Goal: Task Accomplishment & Management: Use online tool/utility

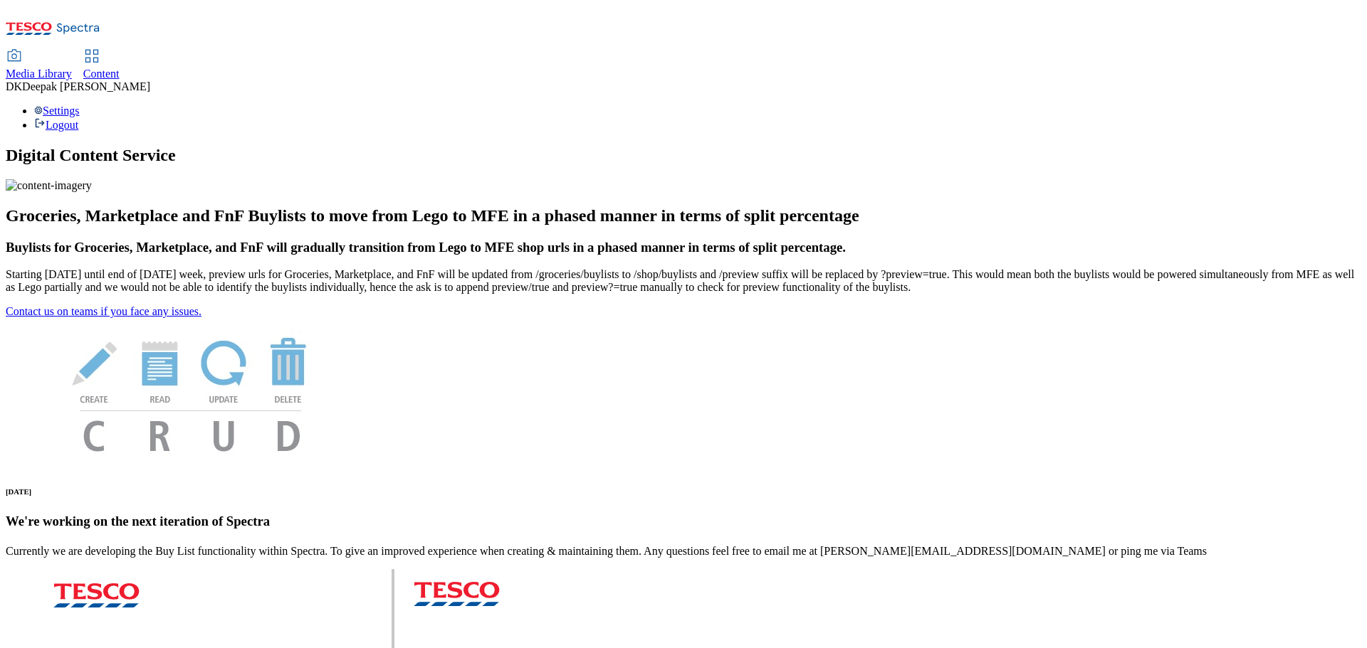
click at [120, 68] on div "Content" at bounding box center [101, 74] width 36 height 13
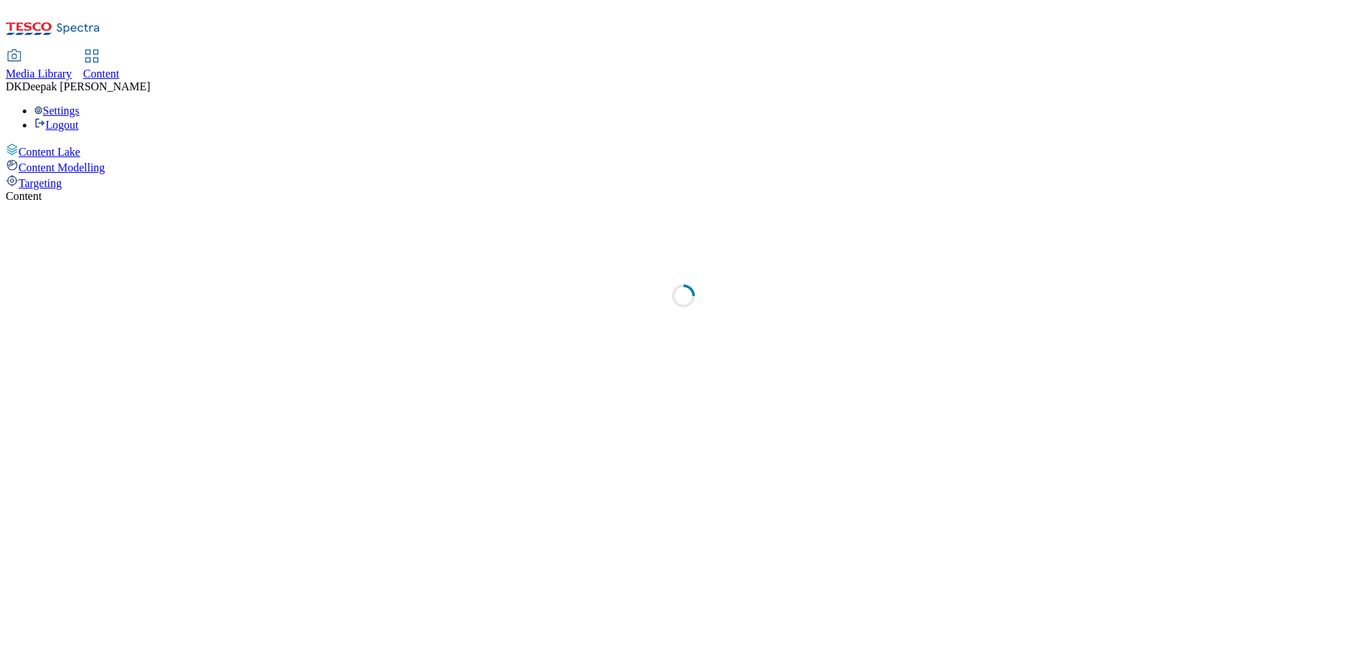
select select "ghs-uk"
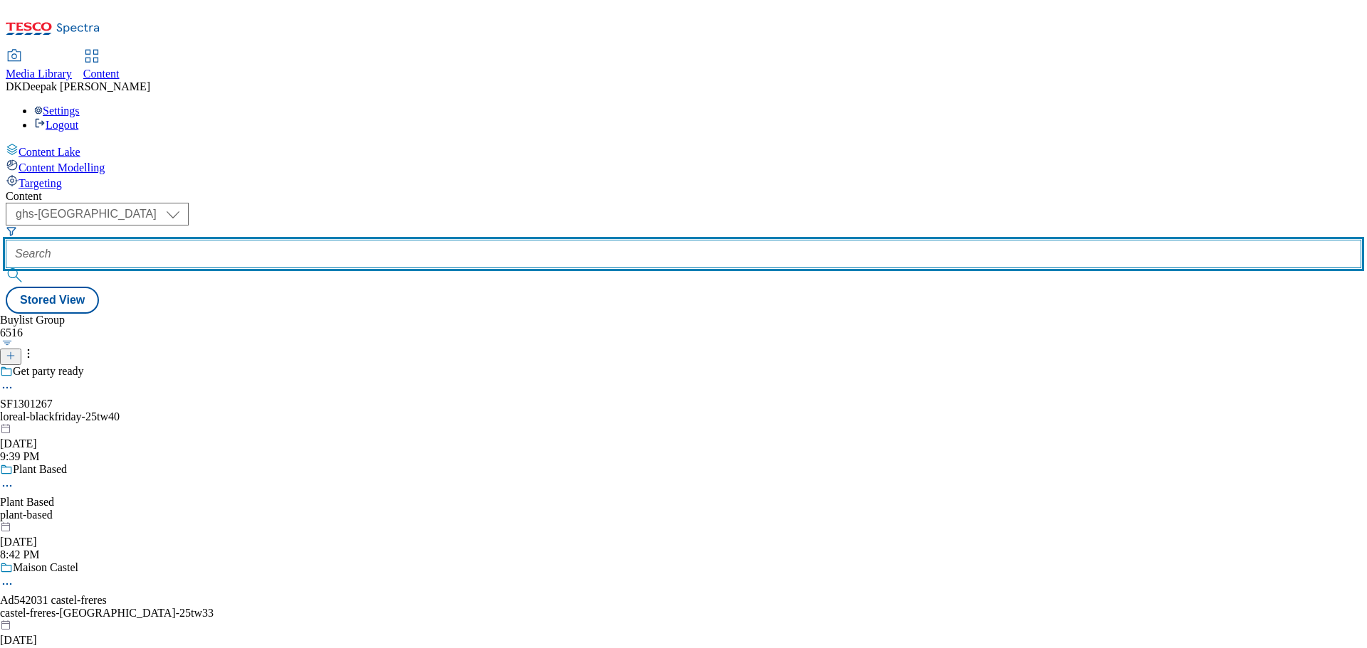
click at [321, 240] on input "text" at bounding box center [683, 254] width 1355 height 28
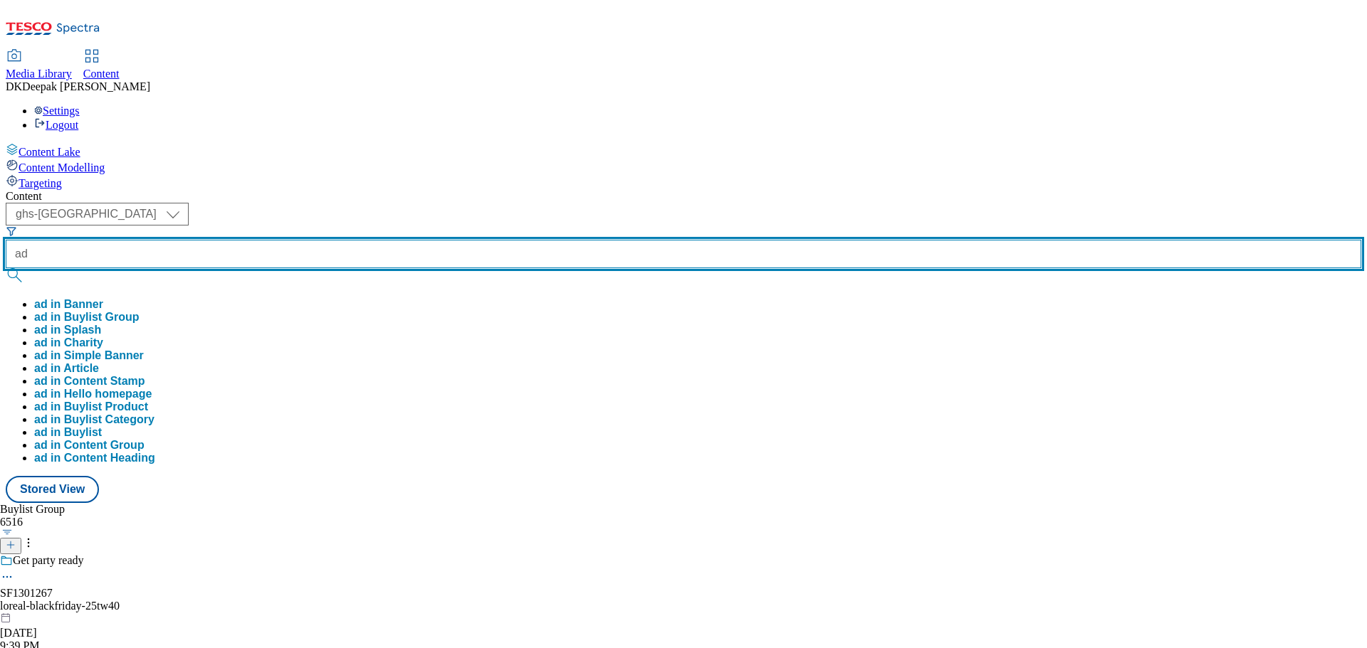
paste input "542502"
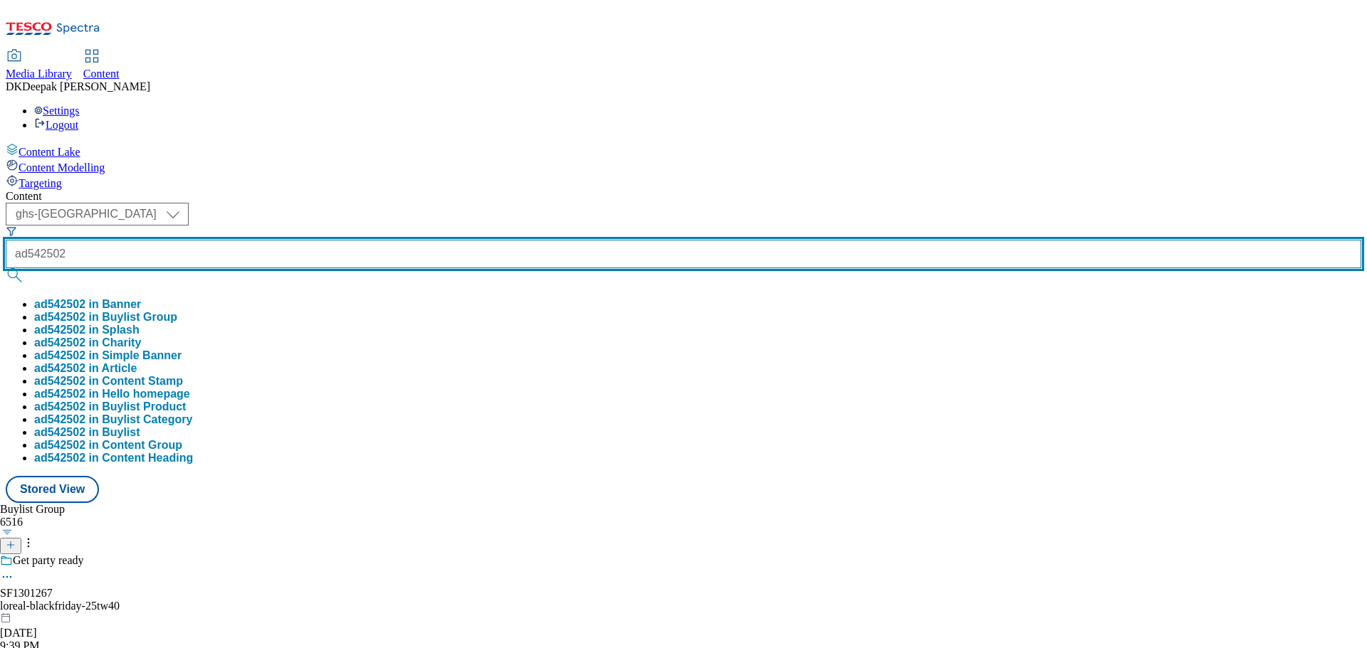
type input "ad542502"
click at [6, 268] on button "submit" at bounding box center [16, 275] width 20 height 14
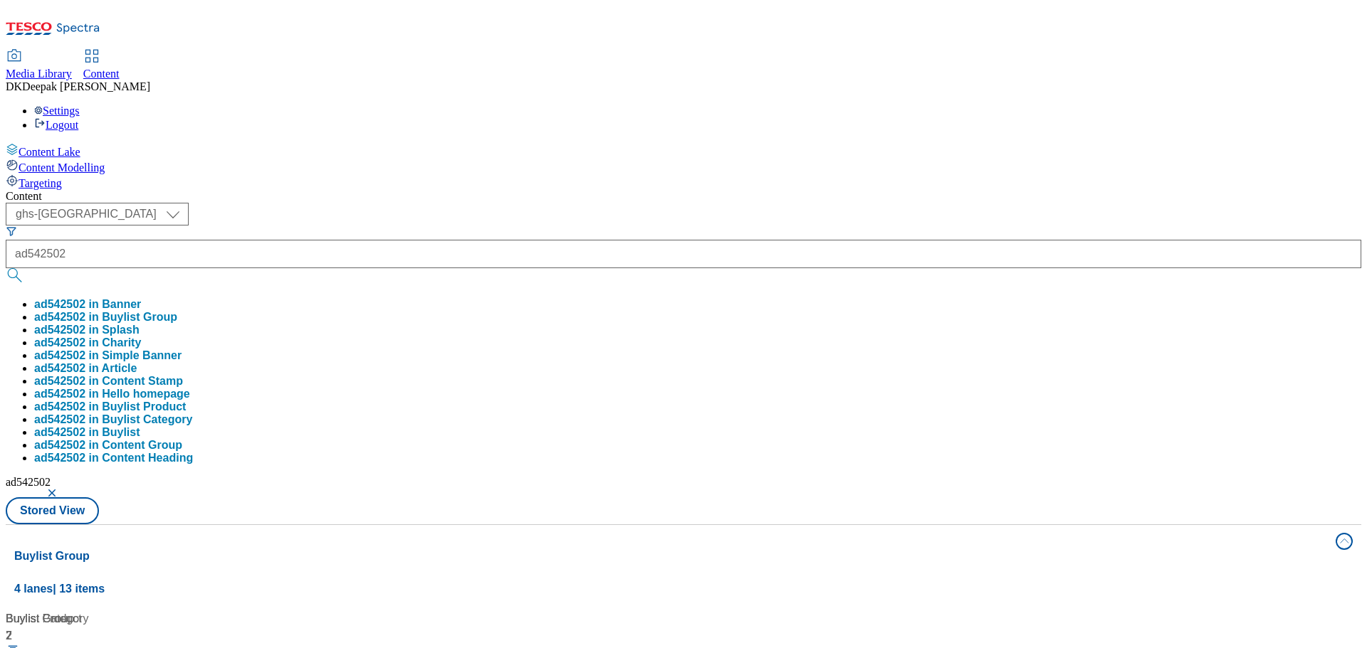
click at [93, 190] on div "Content Lake Content Modelling Targeting" at bounding box center [683, 166] width 1355 height 47
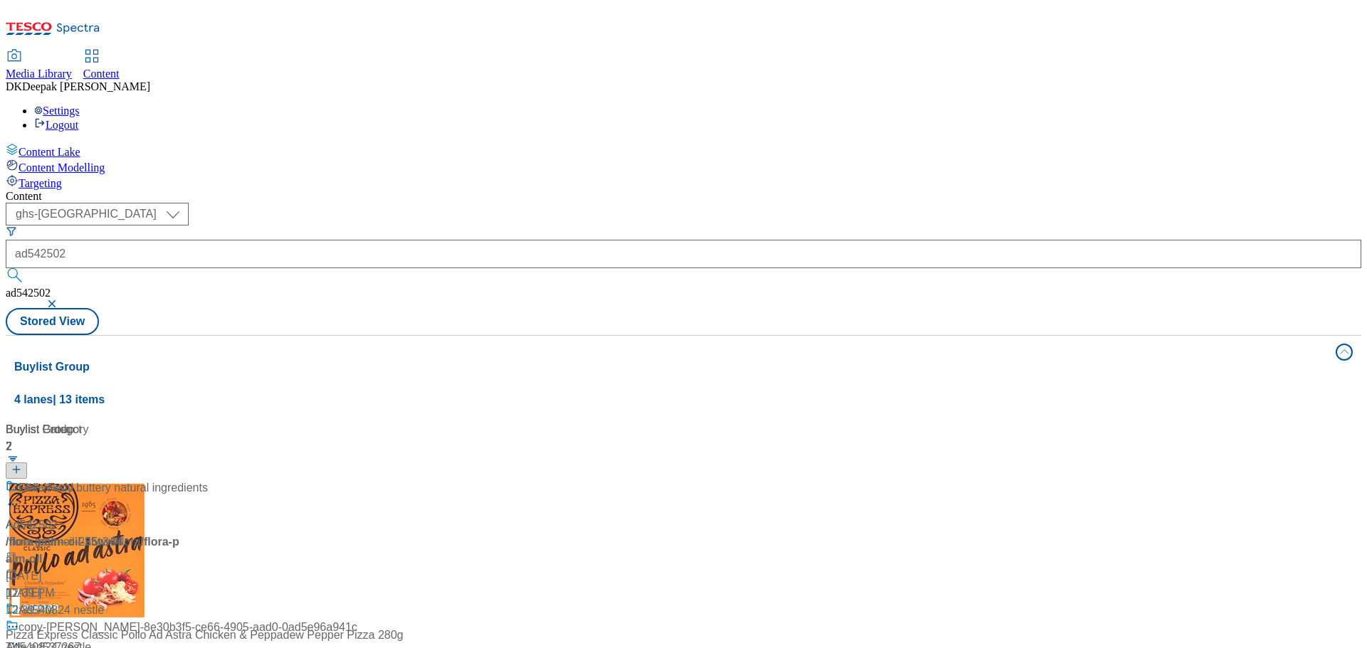
click at [184, 480] on div "Palm oil free Ad542502 / flora-palm-oil-25tw34 / flora Oct 8, 2025 12:39 PM" at bounding box center [95, 541] width 178 height 122
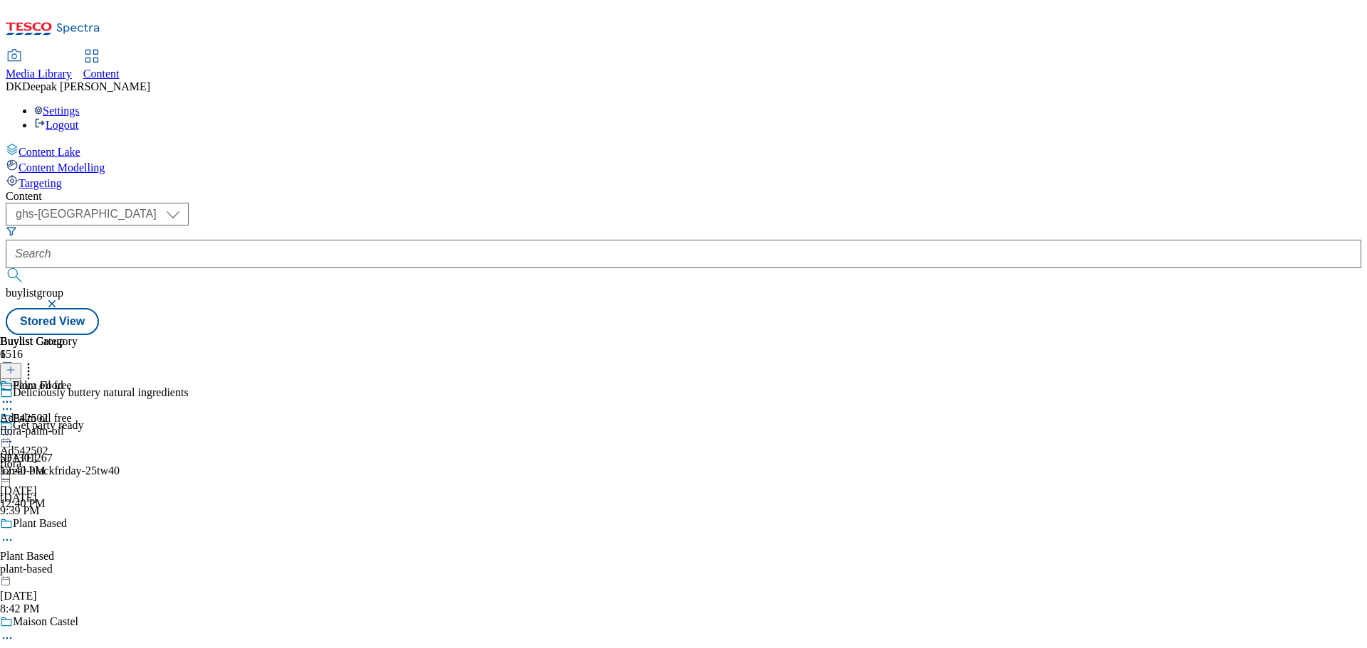
click at [14, 402] on icon at bounding box center [7, 409] width 14 height 14
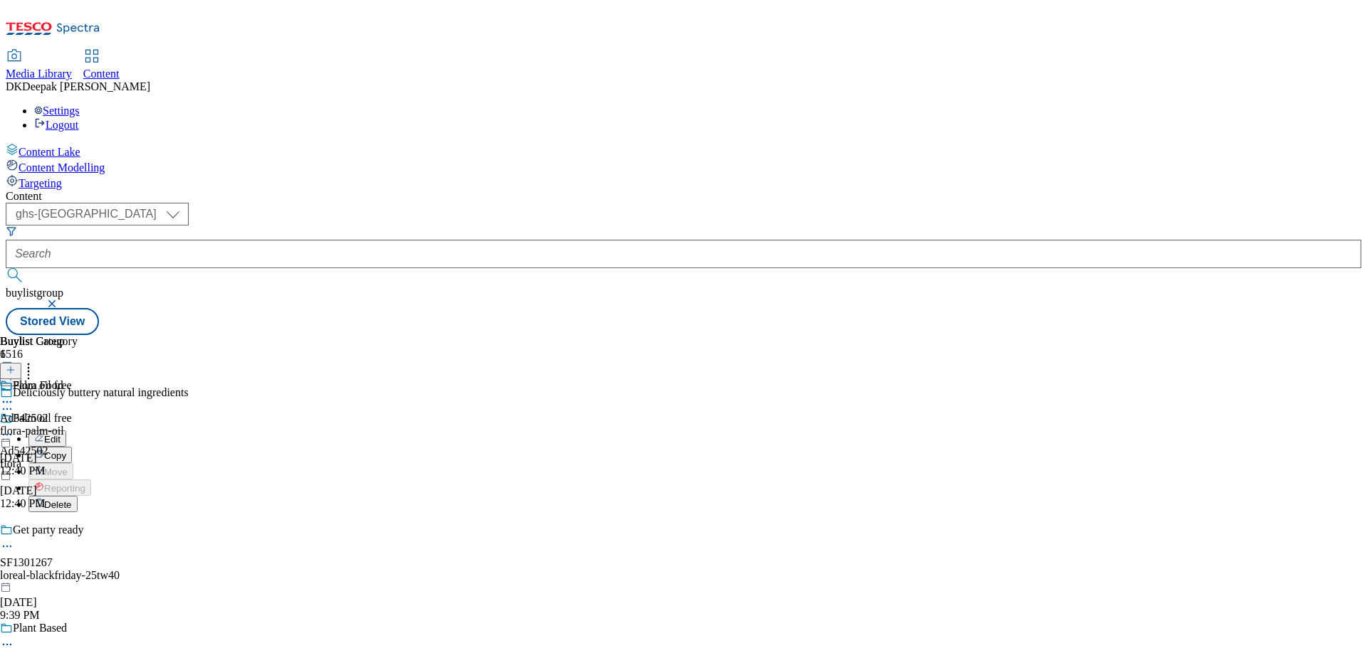
click at [66, 431] on button "Edit" at bounding box center [47, 439] width 38 height 16
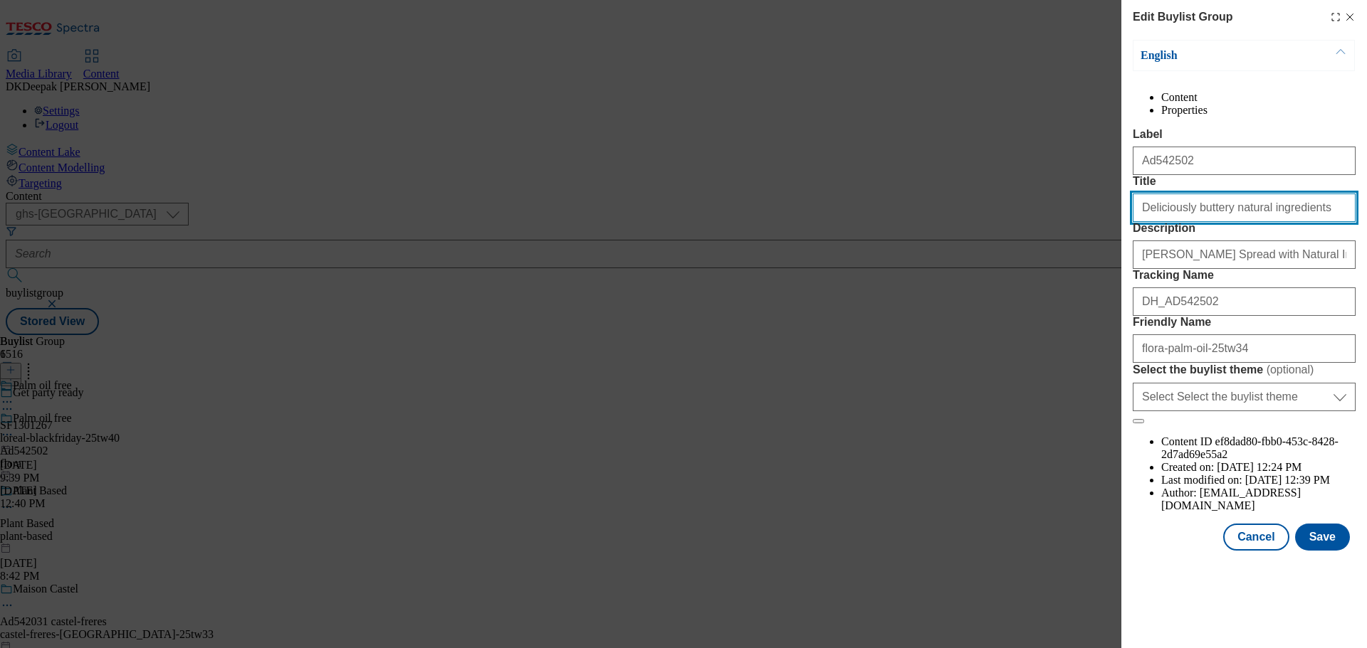
drag, startPoint x: 1323, startPoint y: 265, endPoint x: 1043, endPoint y: 271, distance: 279.8
click at [1043, 271] on div "Edit Buylist Group English Content Properties Label Ad542502 Title Deliciously …" at bounding box center [683, 324] width 1367 height 648
paste input "Over 50% of adults have high cholesterol"
type input "Over 50% of adults have high cholesterol"
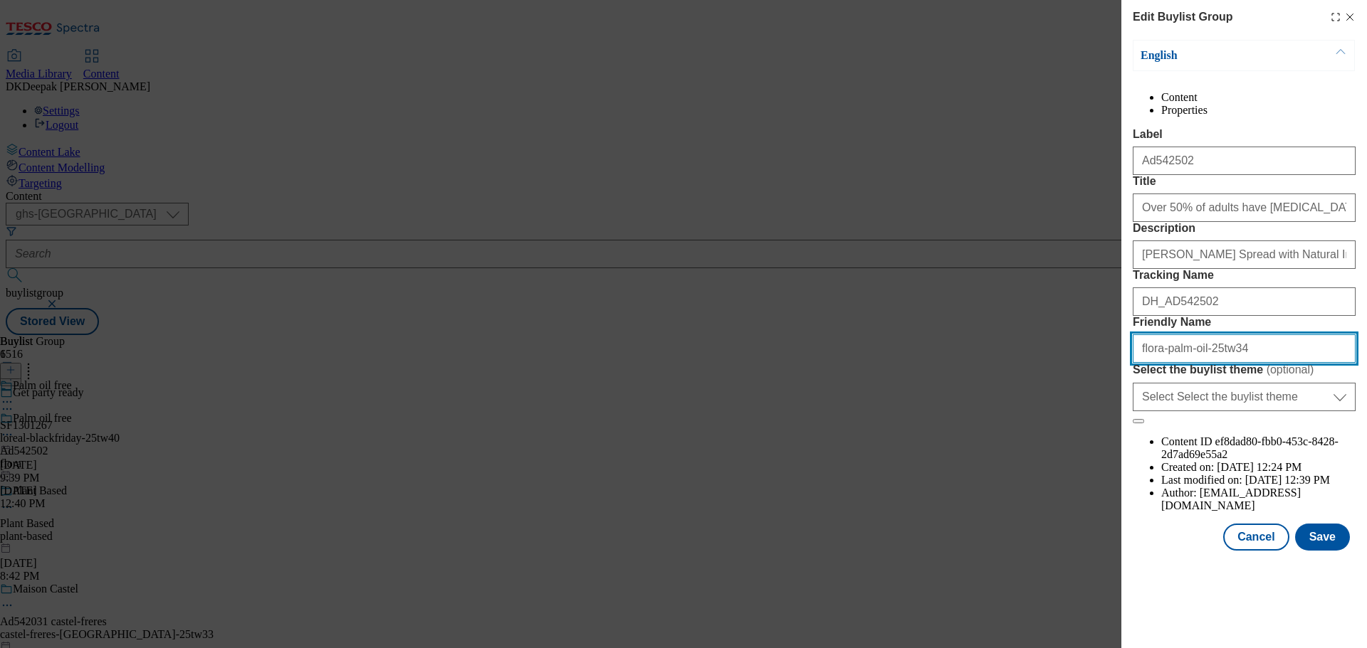
drag, startPoint x: 1195, startPoint y: 477, endPoint x: 1164, endPoint y: 474, distance: 31.4
click at [1164, 363] on input "flora-palm-oil-25tw34" at bounding box center [1243, 349] width 223 height 28
paste input "roactive"
type input "flora-proactive-25tw34"
click at [1141, 363] on input "flora-proactive-25tw34" at bounding box center [1243, 349] width 223 height 28
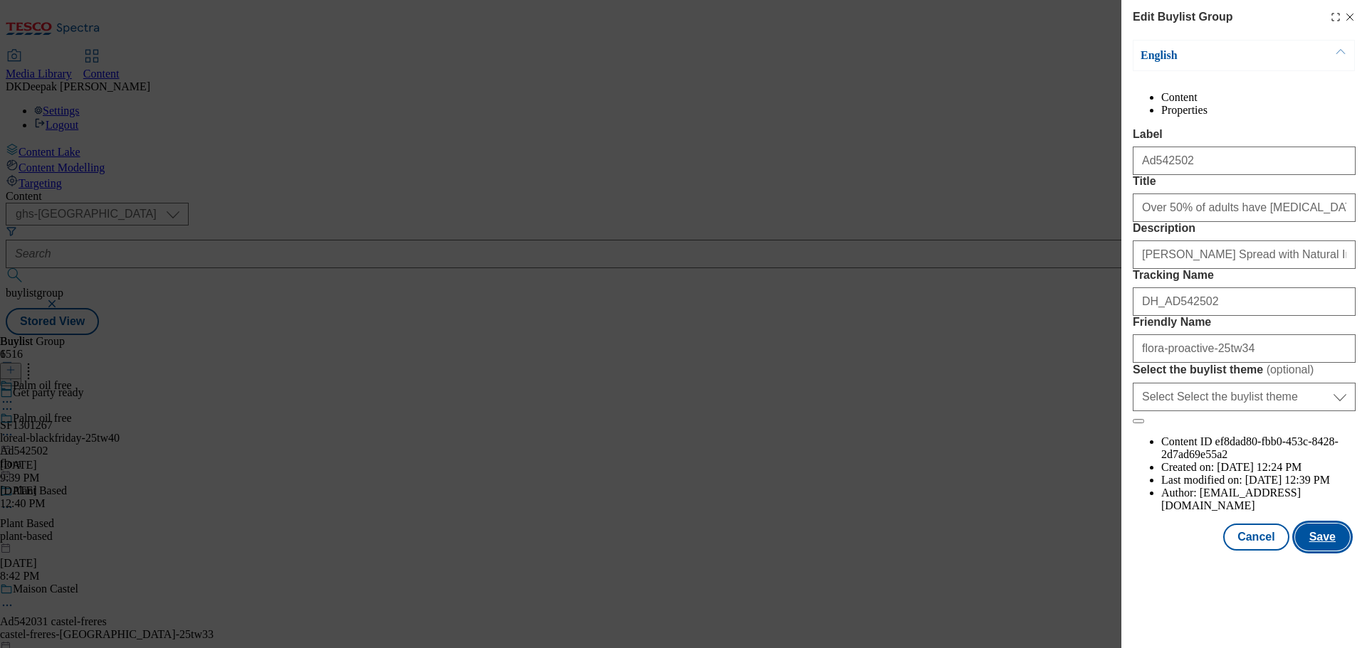
click at [1326, 551] on button "Save" at bounding box center [1322, 537] width 55 height 27
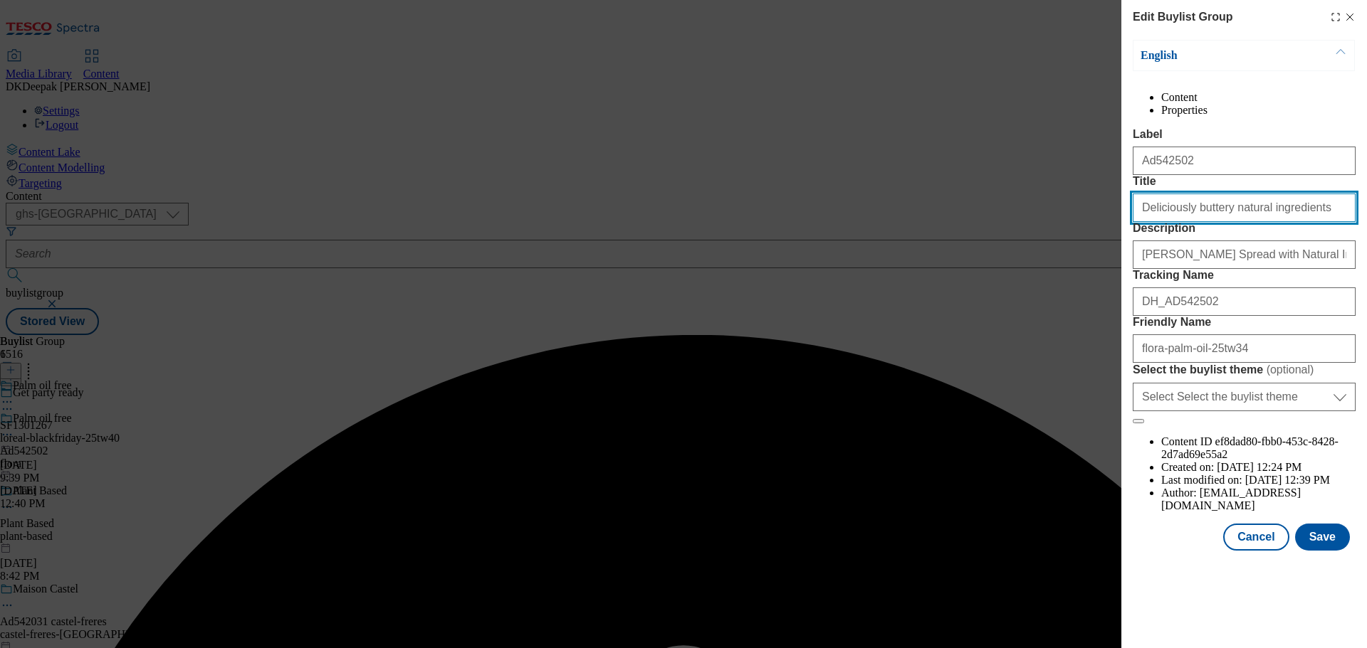
click at [1315, 222] on input "Deliciously buttery natural ingredients" at bounding box center [1243, 208] width 223 height 28
click at [930, 174] on div "Edit Buylist Group English Content Properties Label Ad542502 Title Deliciously …" at bounding box center [683, 324] width 1367 height 648
drag, startPoint x: 1304, startPoint y: 256, endPoint x: 1093, endPoint y: 260, distance: 210.7
click at [1093, 260] on div "Edit Buylist Group English Content Properties Label Ad542502 Title Deliciously …" at bounding box center [683, 324] width 1367 height 648
paste input "Over 50% of adults have high cholesterol"
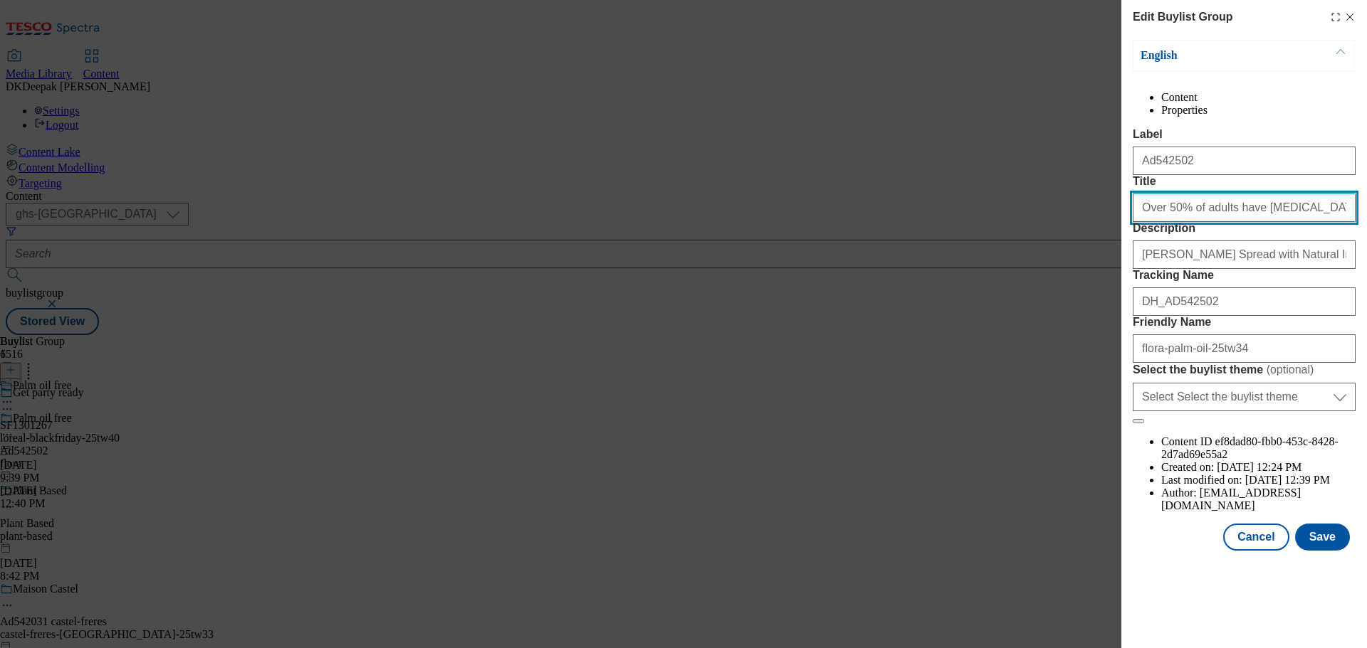
type input "Over 50% of adults have high cholesterol"
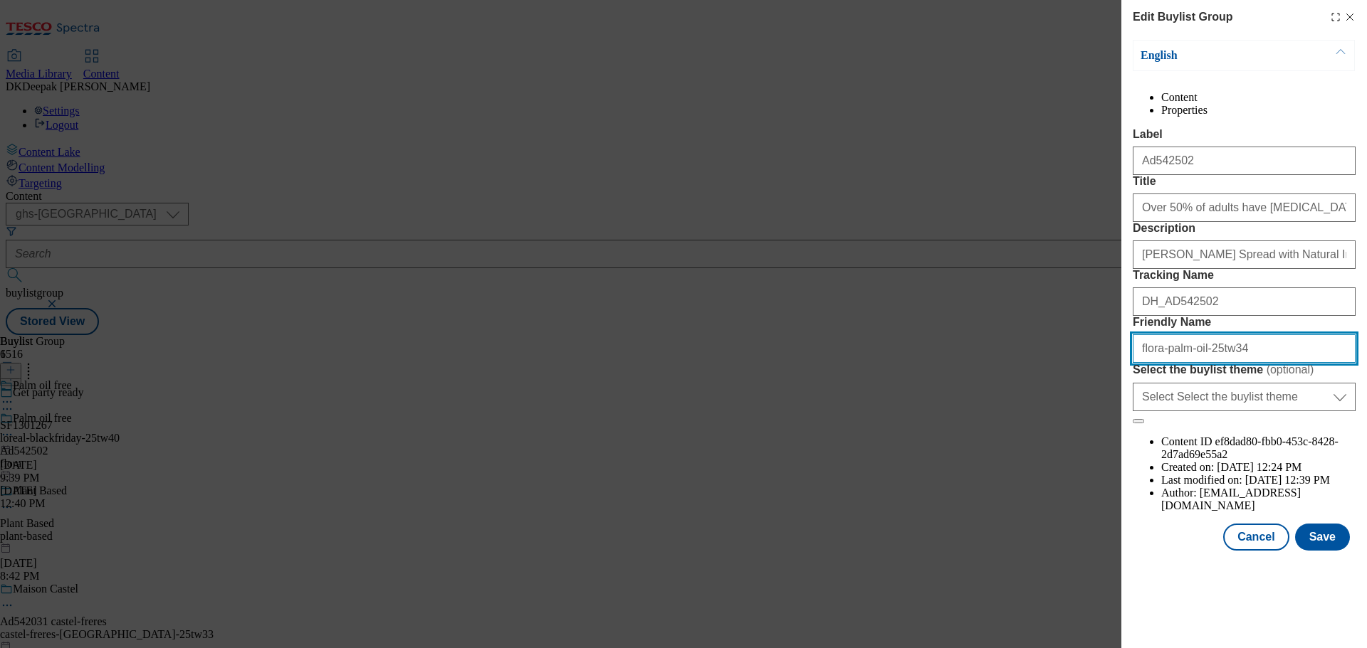
drag, startPoint x: 1197, startPoint y: 475, endPoint x: 1033, endPoint y: 487, distance: 164.1
click at [1033, 487] on div "Edit Buylist Group English Content Properties Label Ad542502 Title Over 50% of …" at bounding box center [683, 324] width 1367 height 648
paste input "roactive"
type input "flora-proactive-25tw34"
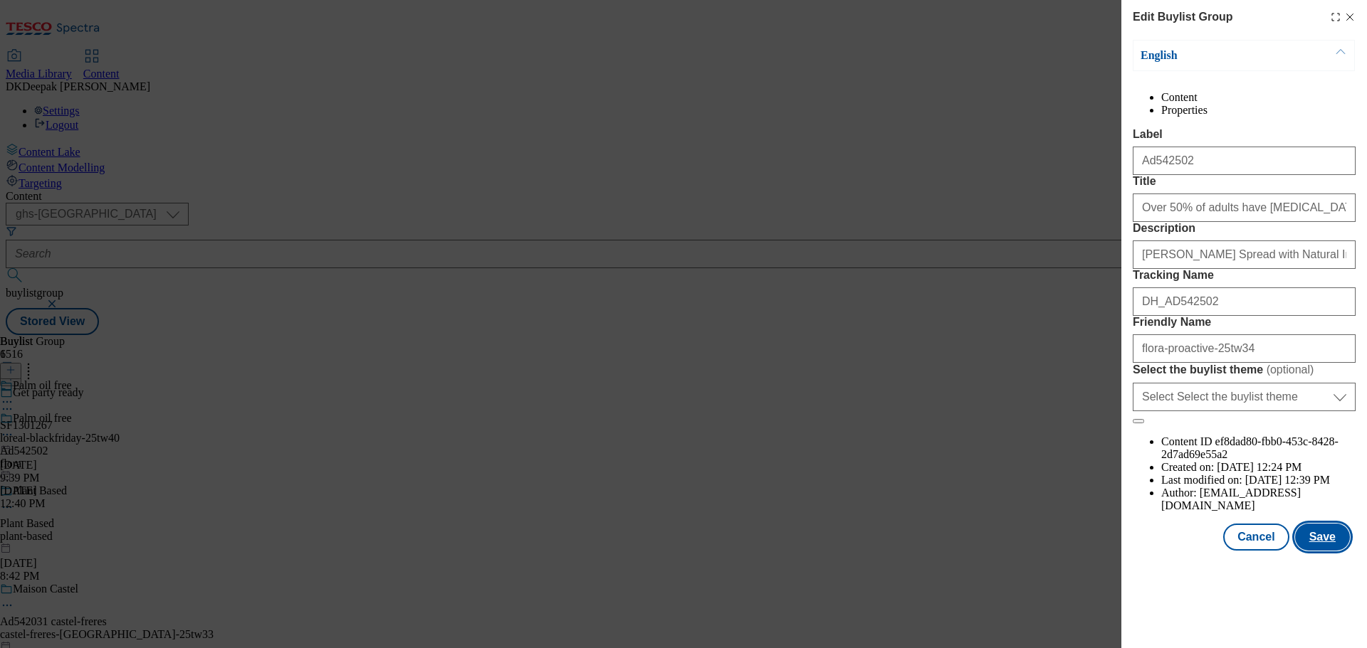
click at [1330, 551] on button "Save" at bounding box center [1322, 537] width 55 height 27
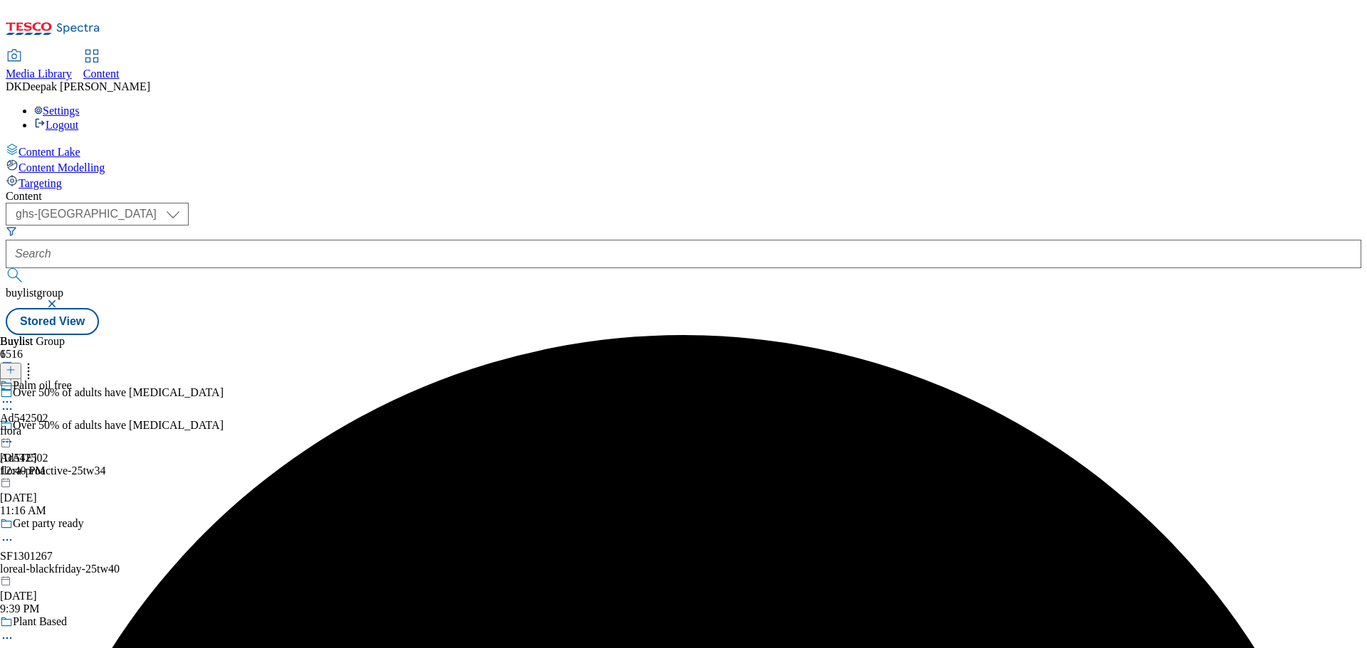
click at [72, 425] on div "flora" at bounding box center [36, 431] width 72 height 13
drag, startPoint x: 666, startPoint y: 223, endPoint x: 659, endPoint y: 226, distance: 8.0
click at [14, 428] on icon at bounding box center [7, 435] width 14 height 14
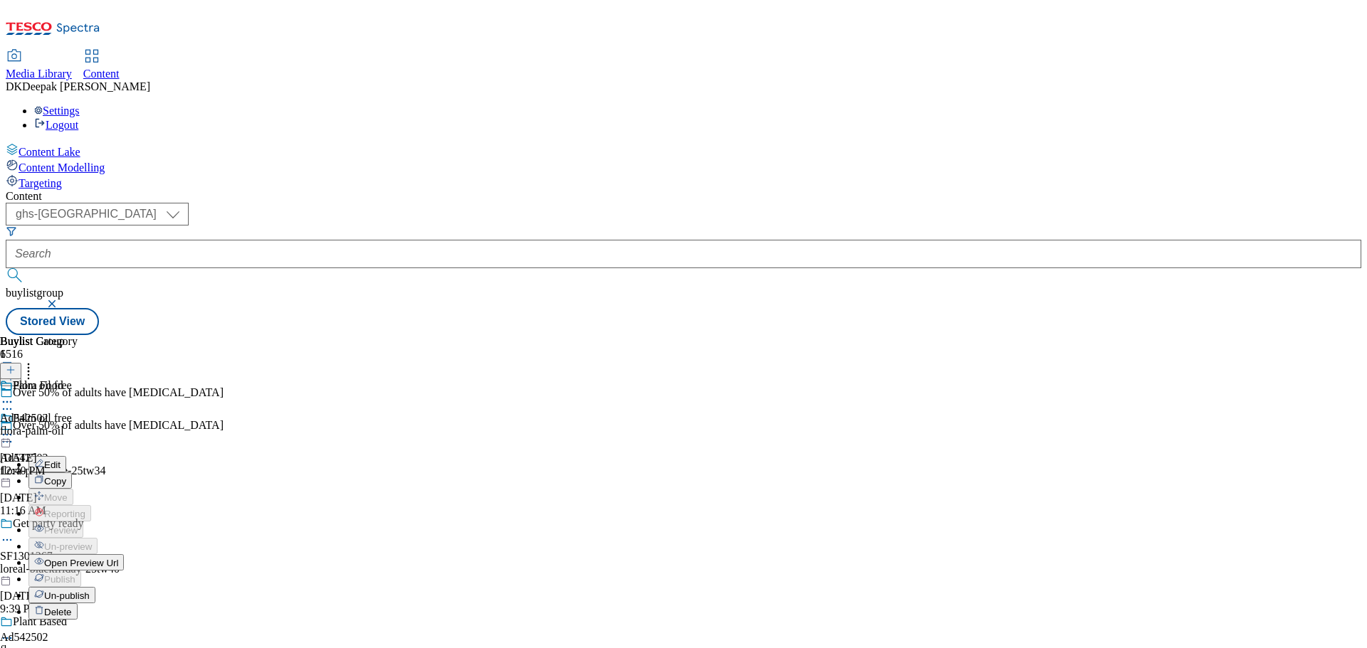
click at [66, 456] on button "Edit" at bounding box center [47, 464] width 38 height 16
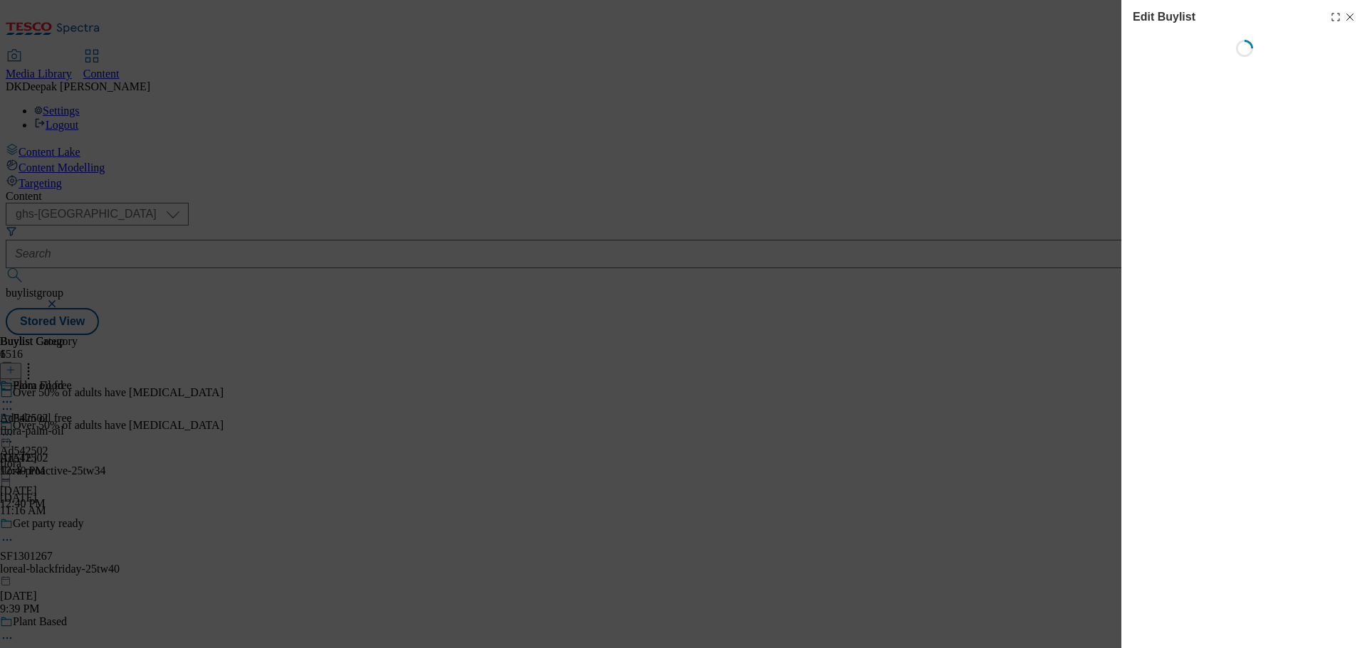
select select "tactical"
select select "supplier funded short term 1-3 weeks"
select select "dunnhumby"
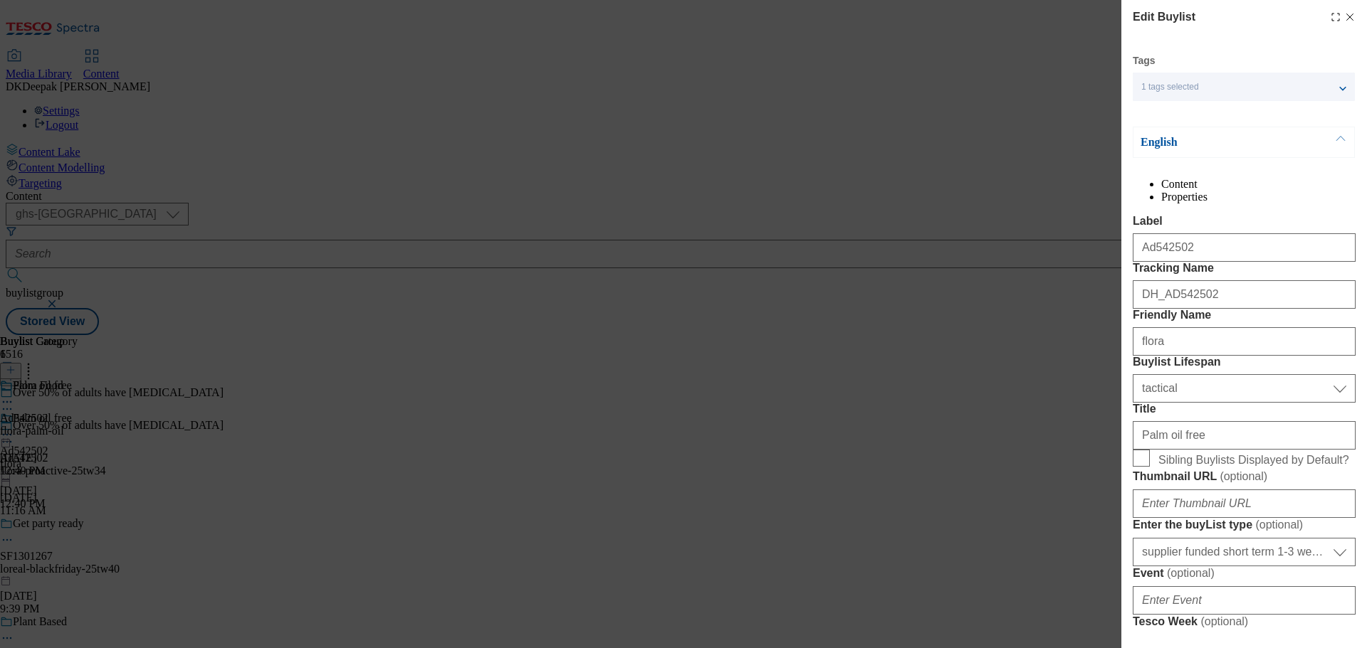
select select "Banner"
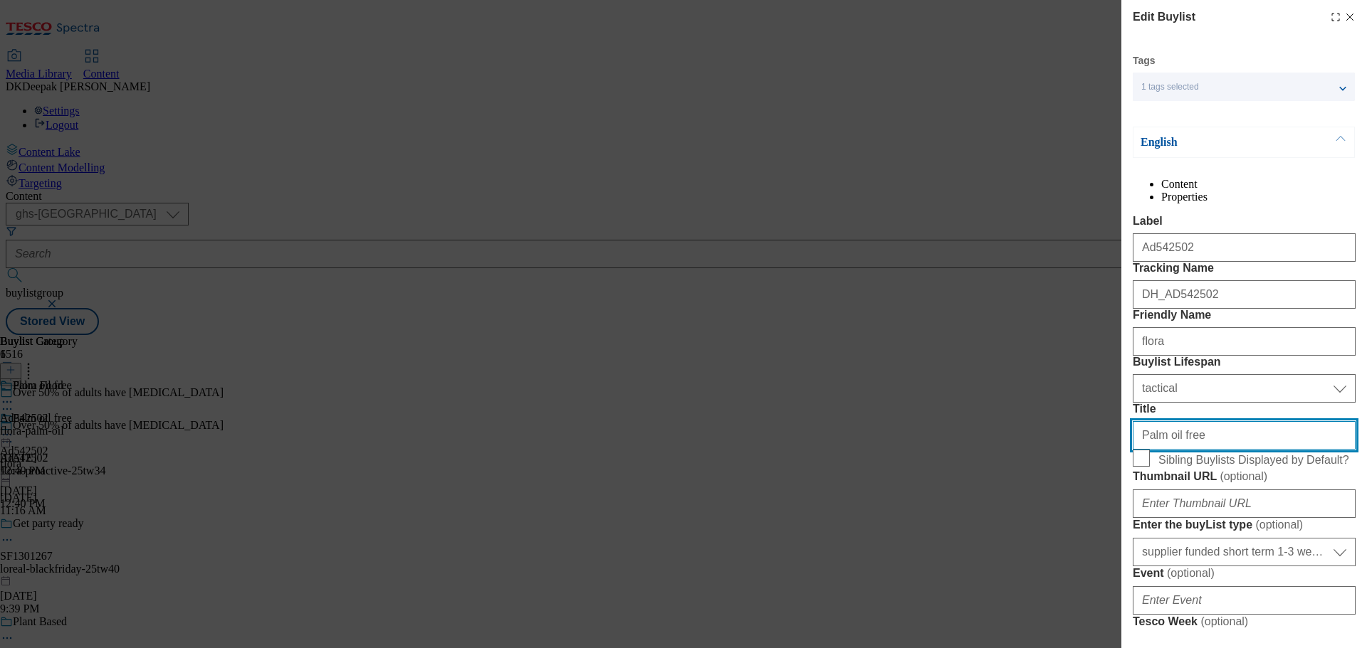
drag, startPoint x: 1130, startPoint y: 557, endPoint x: 1098, endPoint y: 555, distance: 31.4
click at [1098, 555] on div "Edit Buylist Tags 1 tags selected buylist English Content Properties Label Ad54…" at bounding box center [683, 324] width 1367 height 648
paste input "Start lowering yours today"
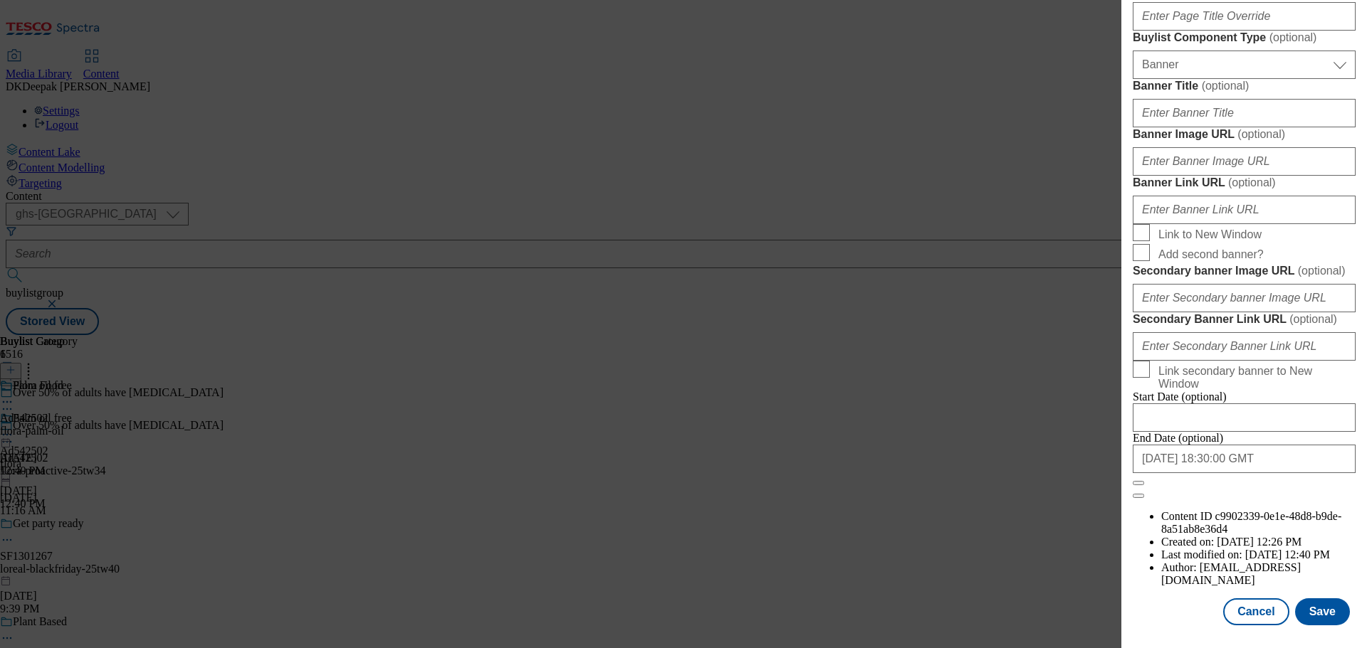
scroll to position [1422, 0]
type input "Start lowering yours today"
click at [1320, 609] on button "Save" at bounding box center [1322, 612] width 55 height 27
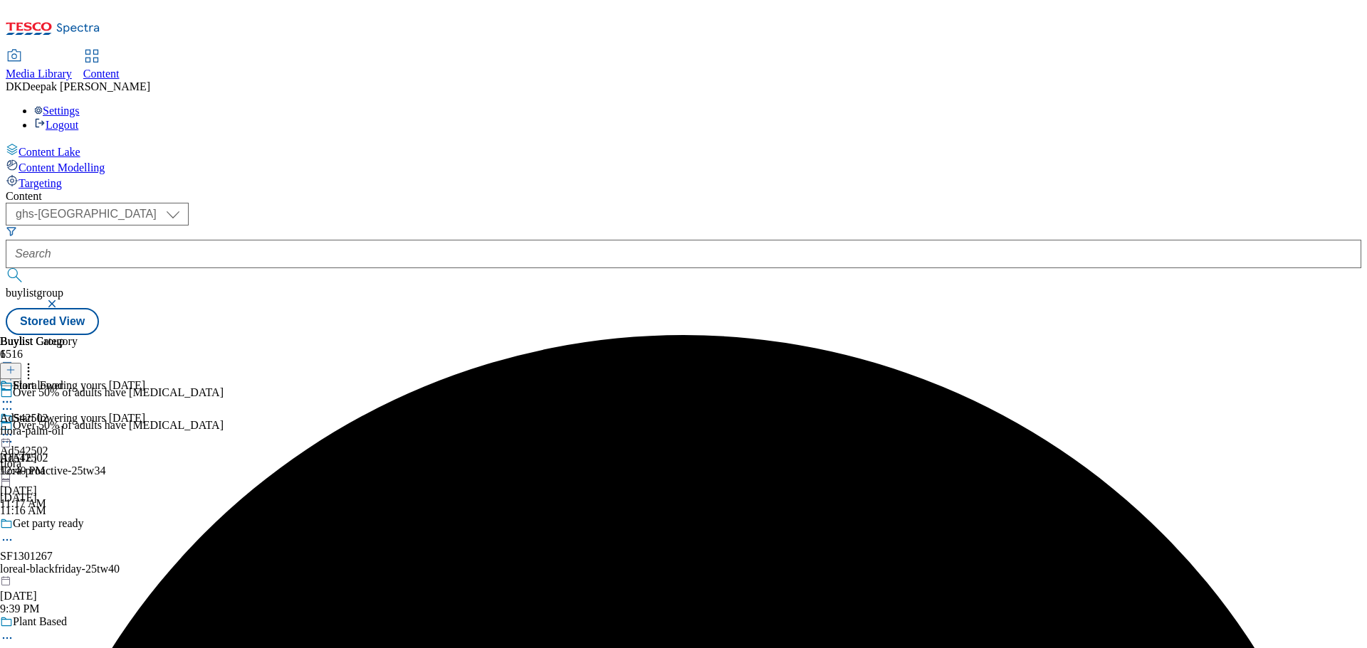
click at [78, 425] on div "flora-palm-oil" at bounding box center [39, 431] width 78 height 13
click at [14, 428] on icon at bounding box center [7, 435] width 14 height 14
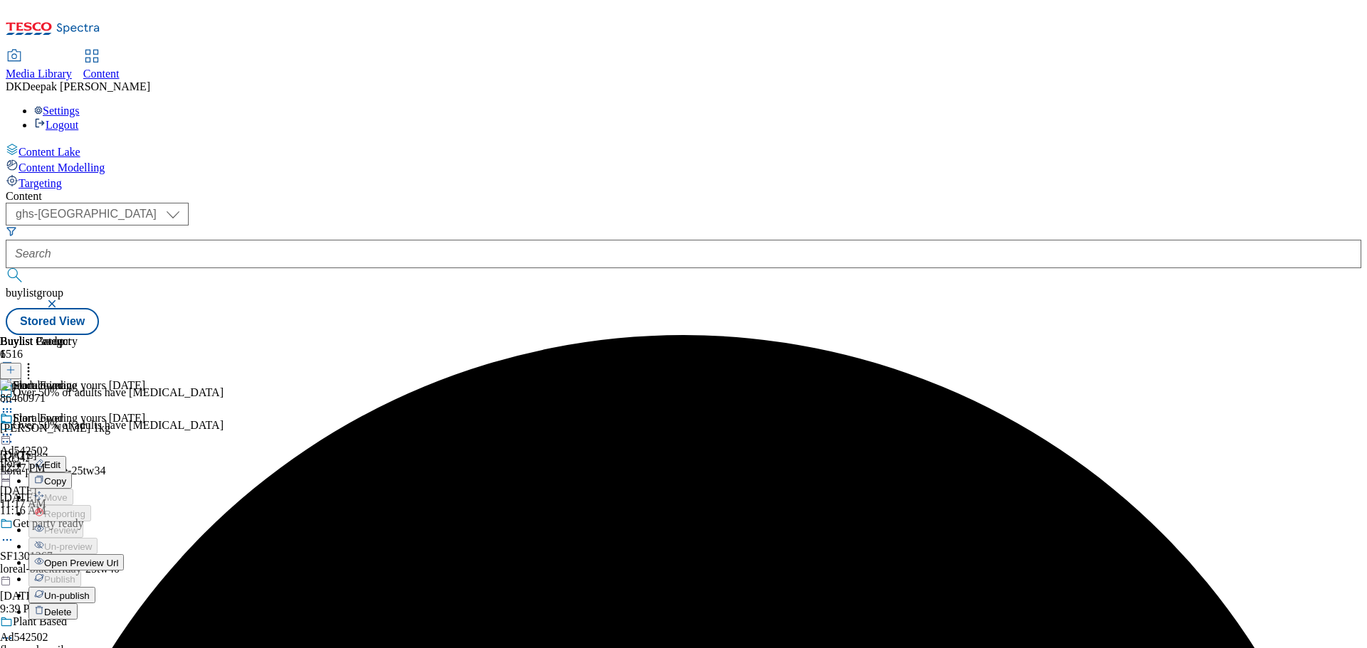
click at [66, 456] on button "Edit" at bounding box center [47, 464] width 38 height 16
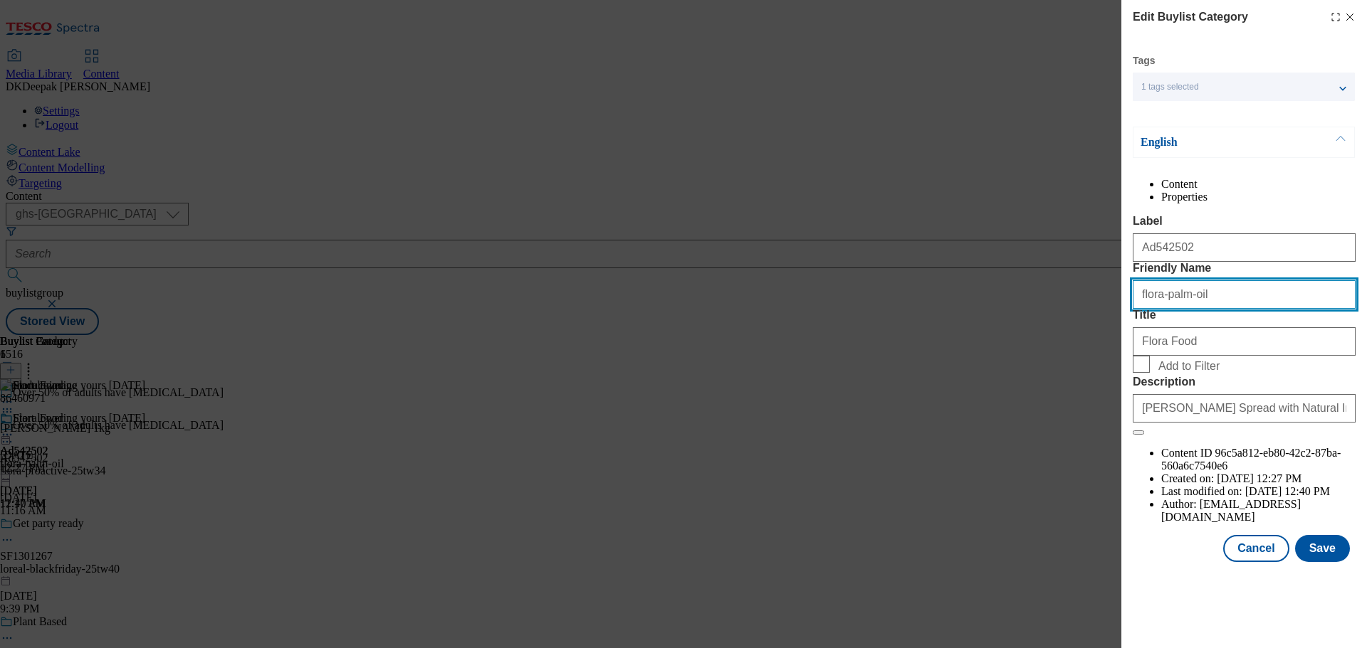
click at [1212, 309] on input "flora-palm-oil" at bounding box center [1243, 294] width 223 height 28
drag, startPoint x: 1135, startPoint y: 352, endPoint x: 1057, endPoint y: 352, distance: 77.6
click at [1057, 352] on div "Edit Buylist Category Tags 1 tags selected buylist category English Content Pro…" at bounding box center [683, 324] width 1367 height 648
paste input "roactive"
type input "flora-proactive"
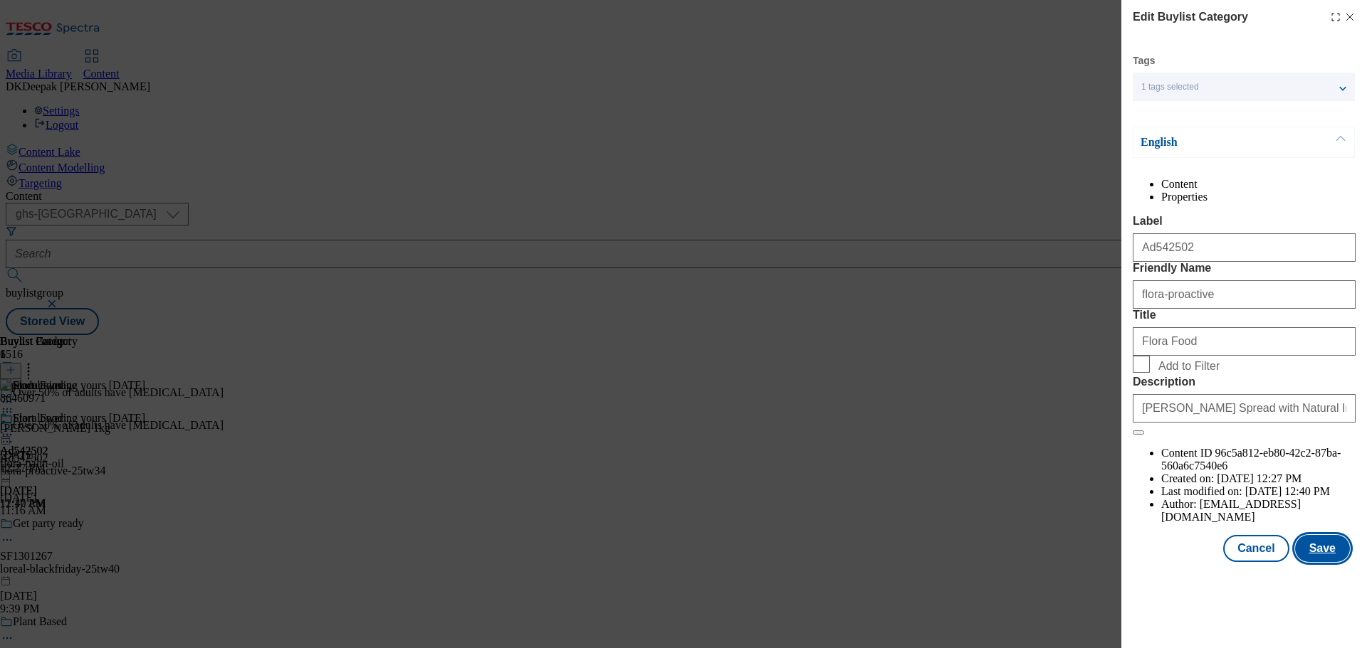
click at [1318, 562] on button "Save" at bounding box center [1322, 548] width 55 height 27
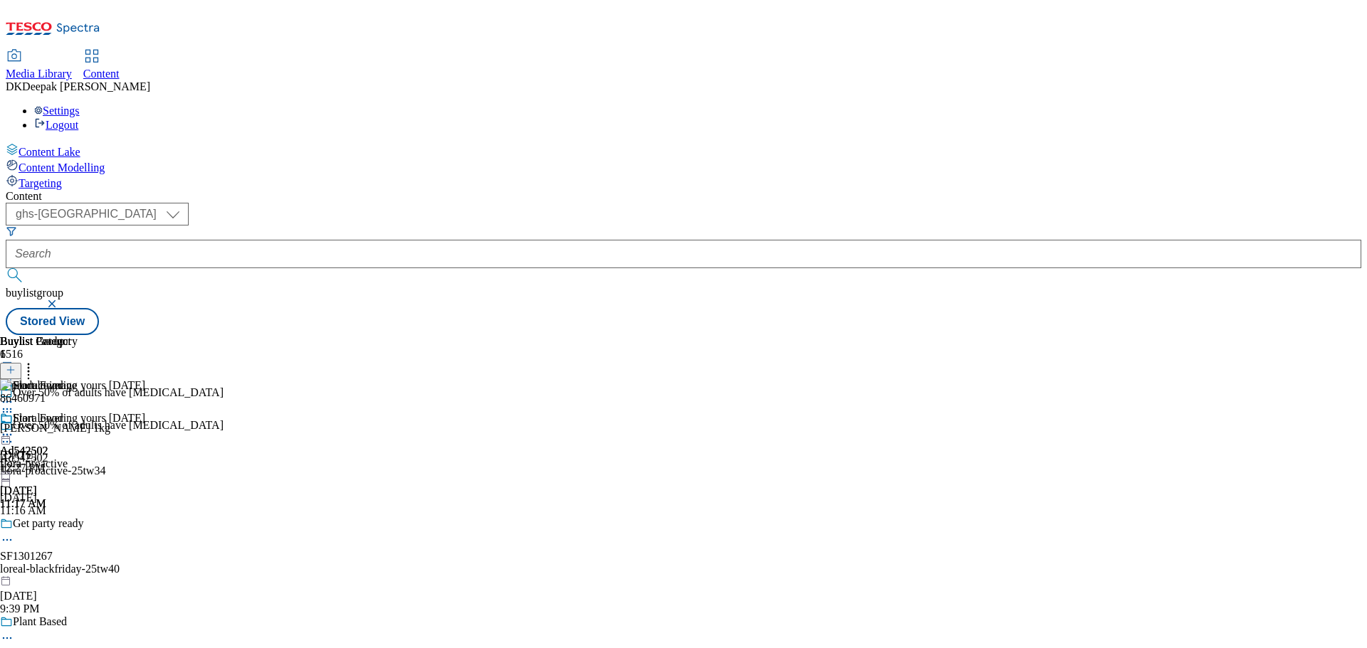
click at [14, 435] on icon at bounding box center [7, 442] width 14 height 14
click at [266, 463] on li "Edit" at bounding box center [147, 471] width 238 height 16
click at [14, 435] on icon at bounding box center [7, 442] width 14 height 14
click at [66, 463] on button "Edit" at bounding box center [47, 471] width 38 height 16
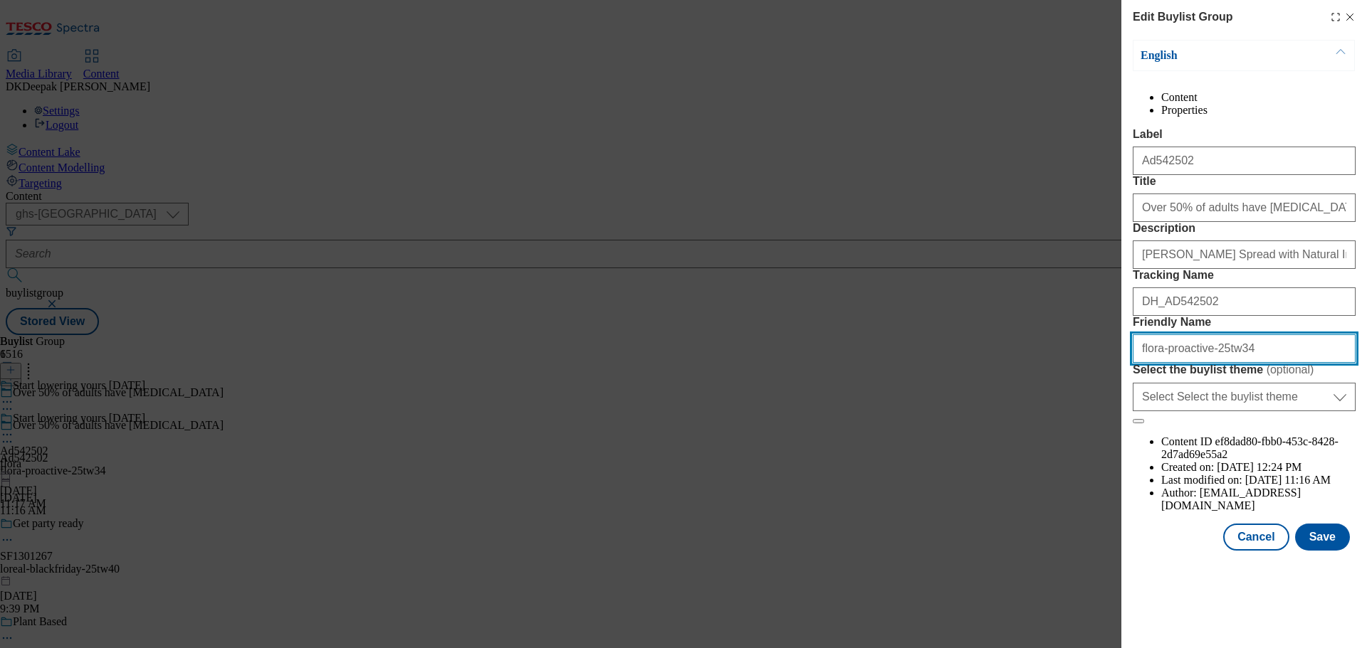
click at [1195, 363] on input "flora-proactive-25tw34" at bounding box center [1243, 349] width 223 height 28
type input "flora-proactiv-25tw34"
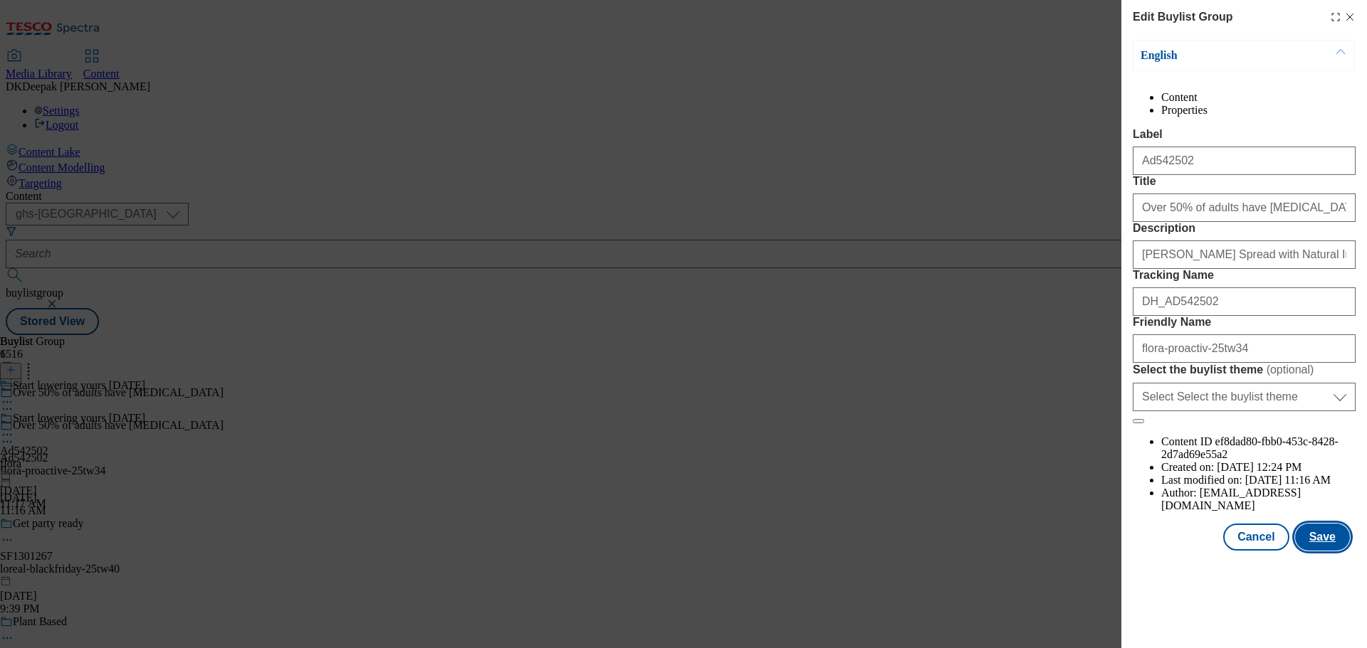
click at [1318, 551] on button "Save" at bounding box center [1322, 537] width 55 height 27
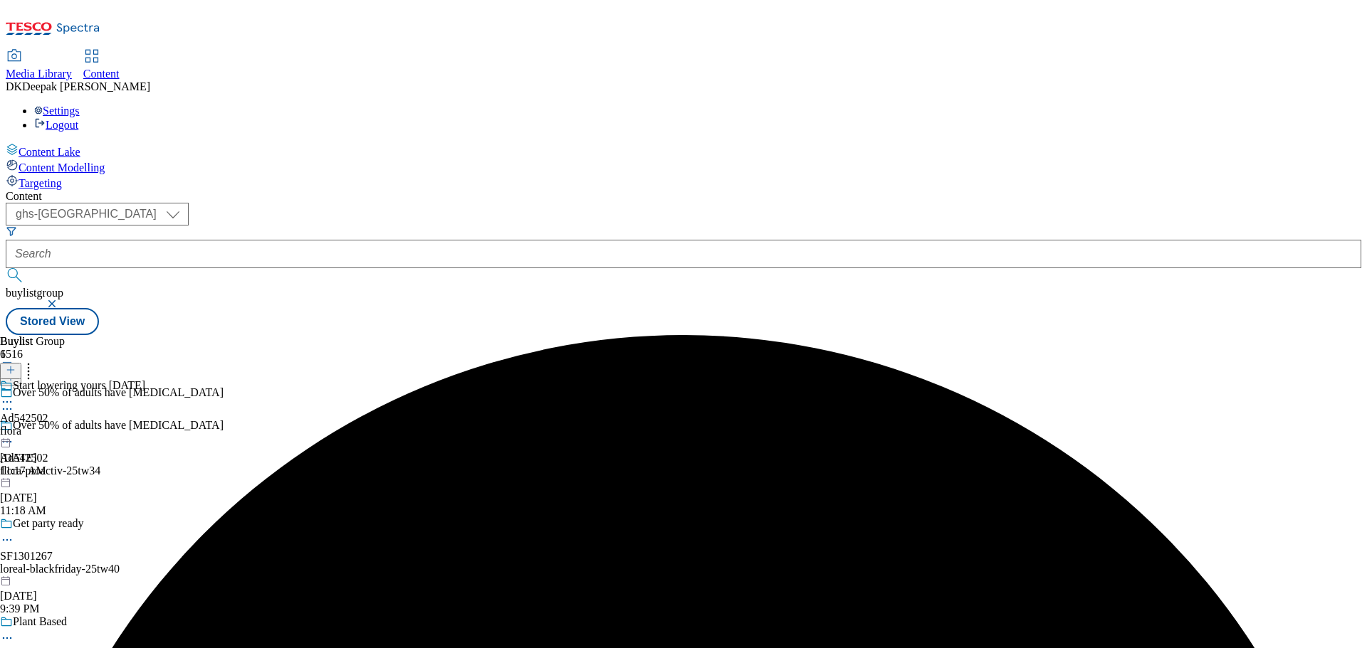
click at [145, 425] on div "flora" at bounding box center [72, 431] width 145 height 13
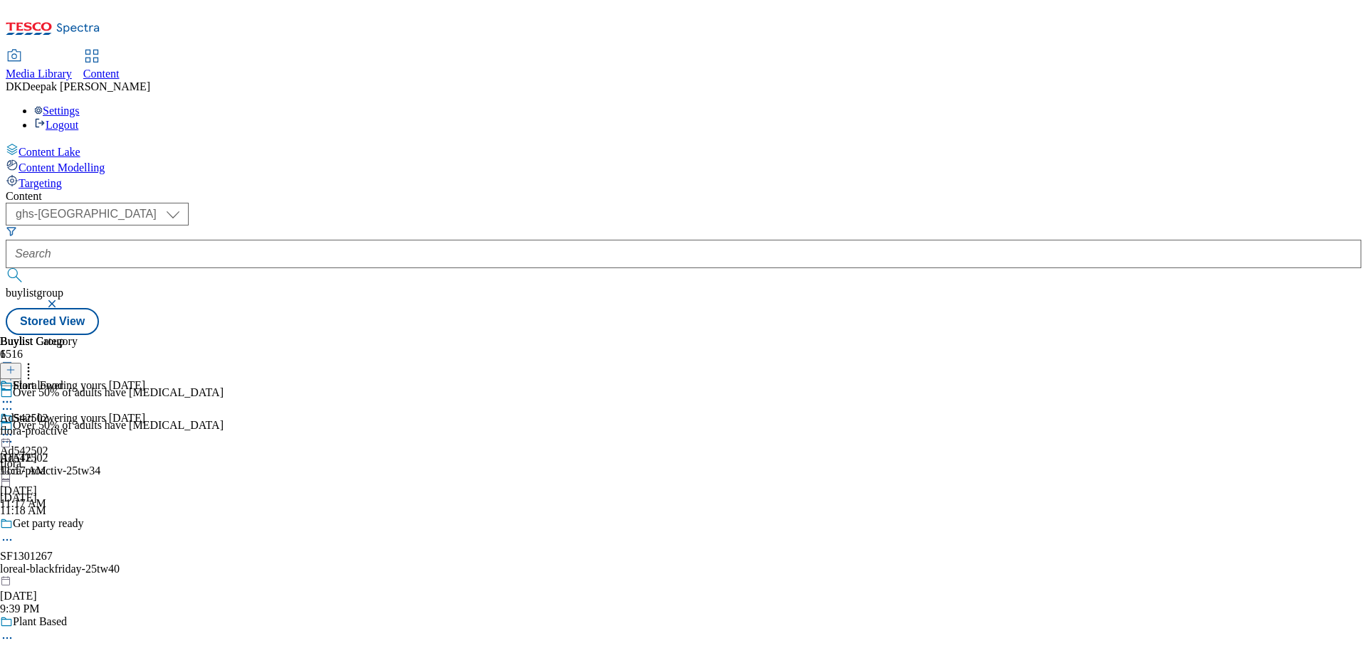
click at [78, 425] on div "flora-proactive" at bounding box center [39, 431] width 78 height 13
click at [9, 434] on circle at bounding box center [7, 435] width 2 height 2
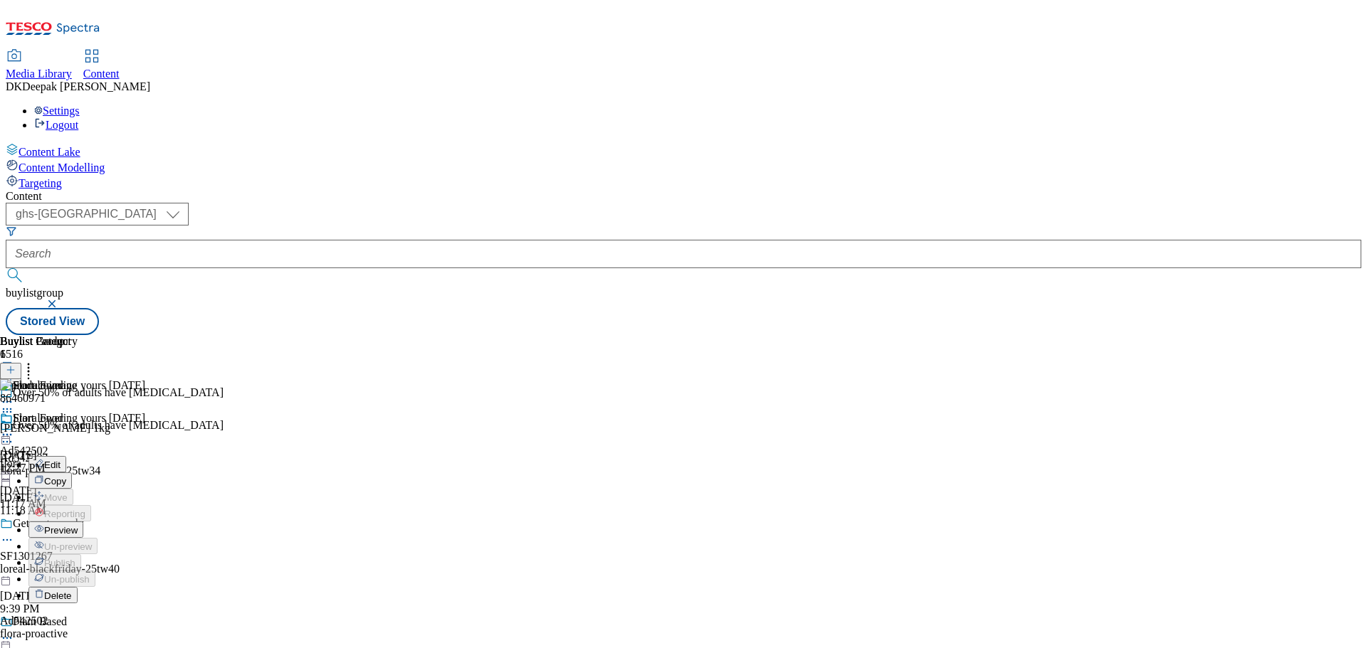
click at [66, 456] on button "Edit" at bounding box center [47, 464] width 38 height 16
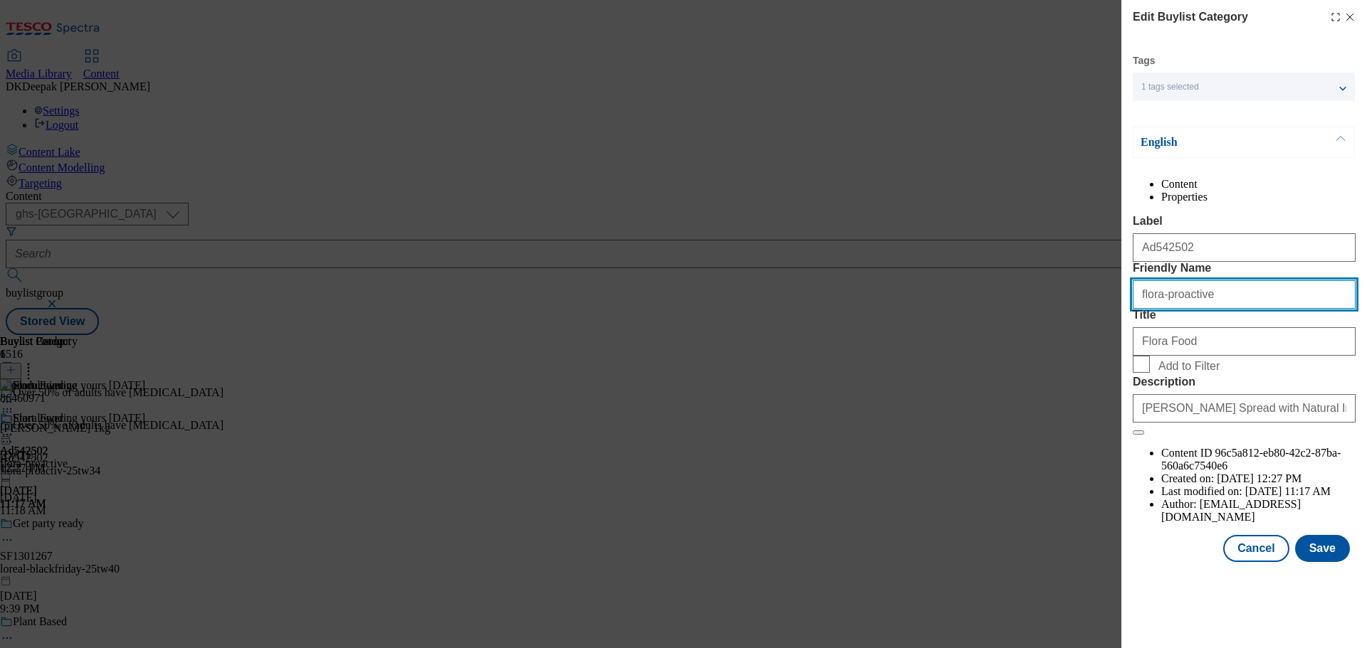
click at [1210, 309] on input "flora-proactive" at bounding box center [1243, 294] width 223 height 28
type input "flora-proactiv"
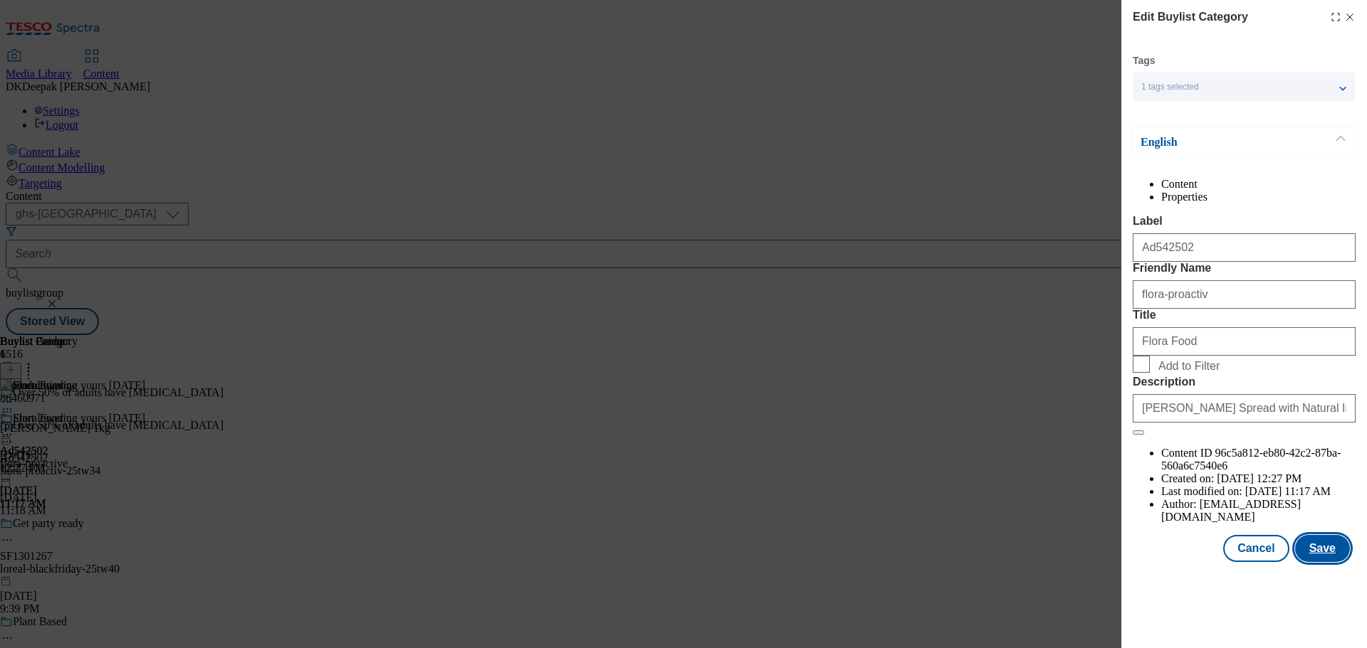
click at [1320, 562] on button "Save" at bounding box center [1322, 548] width 55 height 27
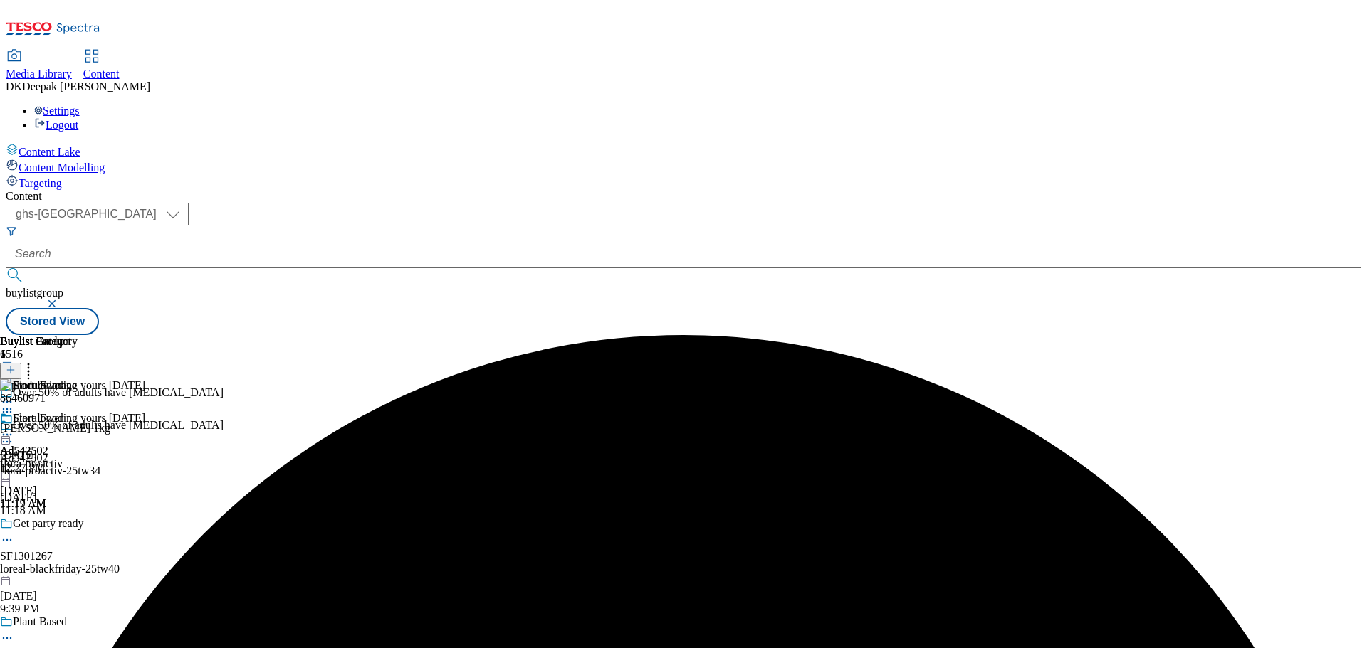
click at [14, 428] on icon at bounding box center [7, 435] width 14 height 14
click at [98, 522] on li "Preview" at bounding box center [62, 530] width 69 height 16
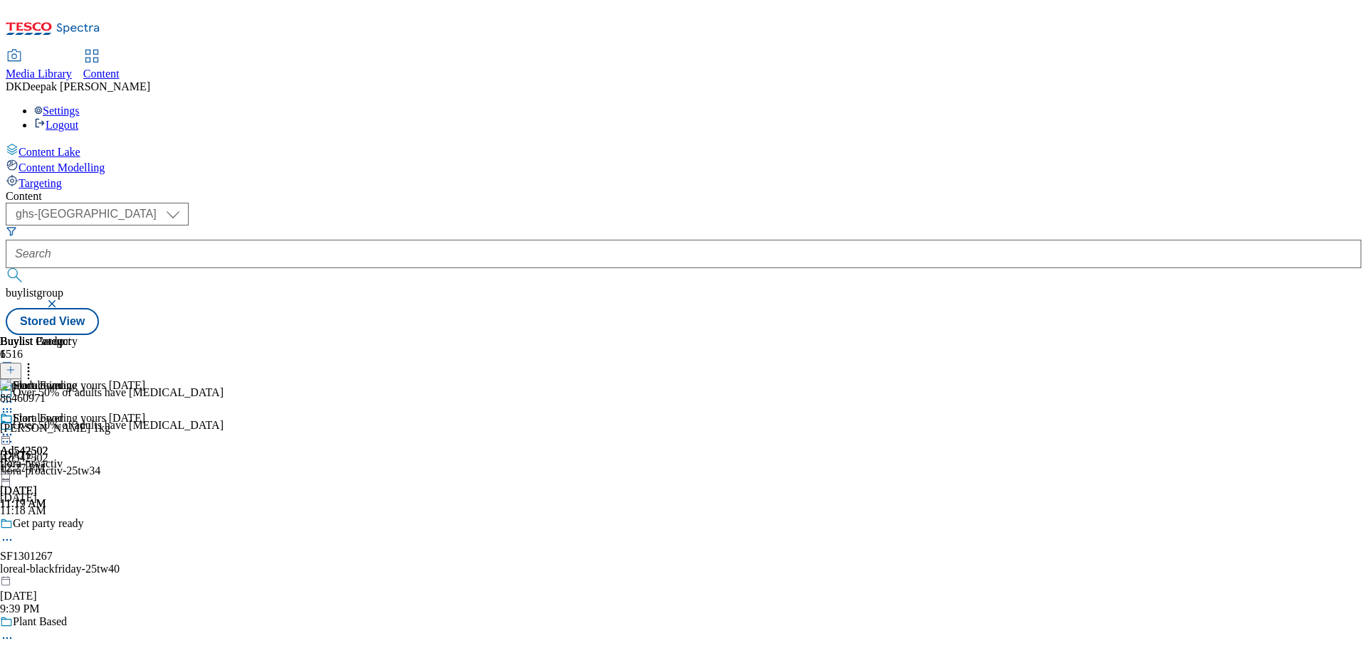
click at [5, 434] on circle at bounding box center [4, 435] width 2 height 2
click at [78, 525] on span "Preview" at bounding box center [60, 530] width 33 height 11
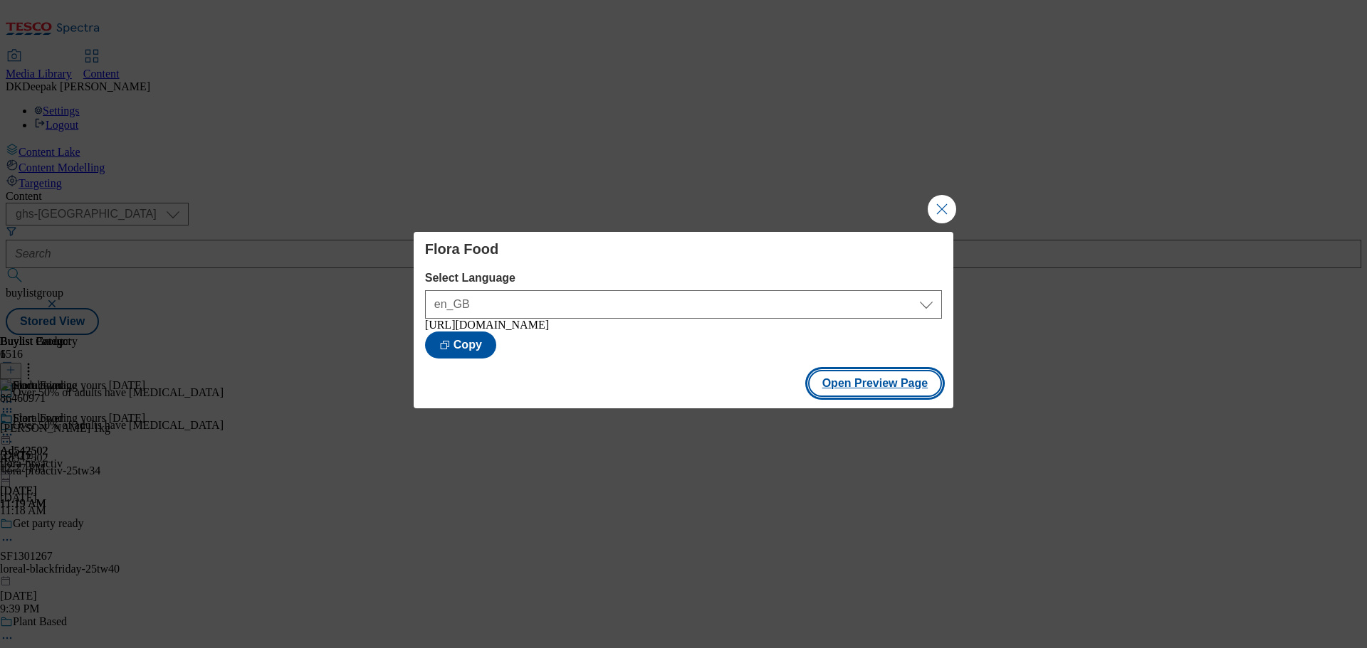
click at [883, 384] on button "Open Preview Page" at bounding box center [875, 383] width 135 height 27
click at [932, 201] on button "Close Modal" at bounding box center [941, 209] width 28 height 28
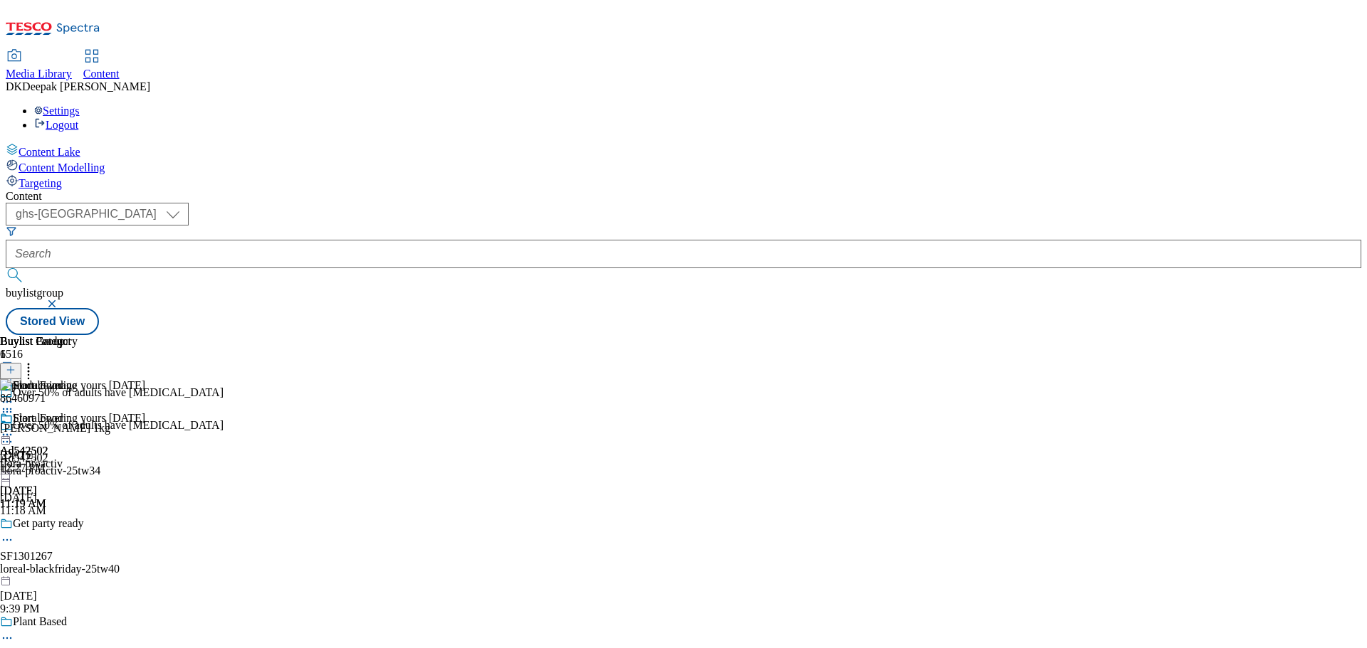
click at [12, 434] on circle at bounding box center [11, 435] width 2 height 2
click at [118, 558] on span "Open Preview Url" at bounding box center [81, 563] width 74 height 11
click at [14, 428] on icon at bounding box center [7, 435] width 14 height 14
click at [81, 571] on button "Publish" at bounding box center [54, 579] width 53 height 16
